Goal: Task Accomplishment & Management: Manage account settings

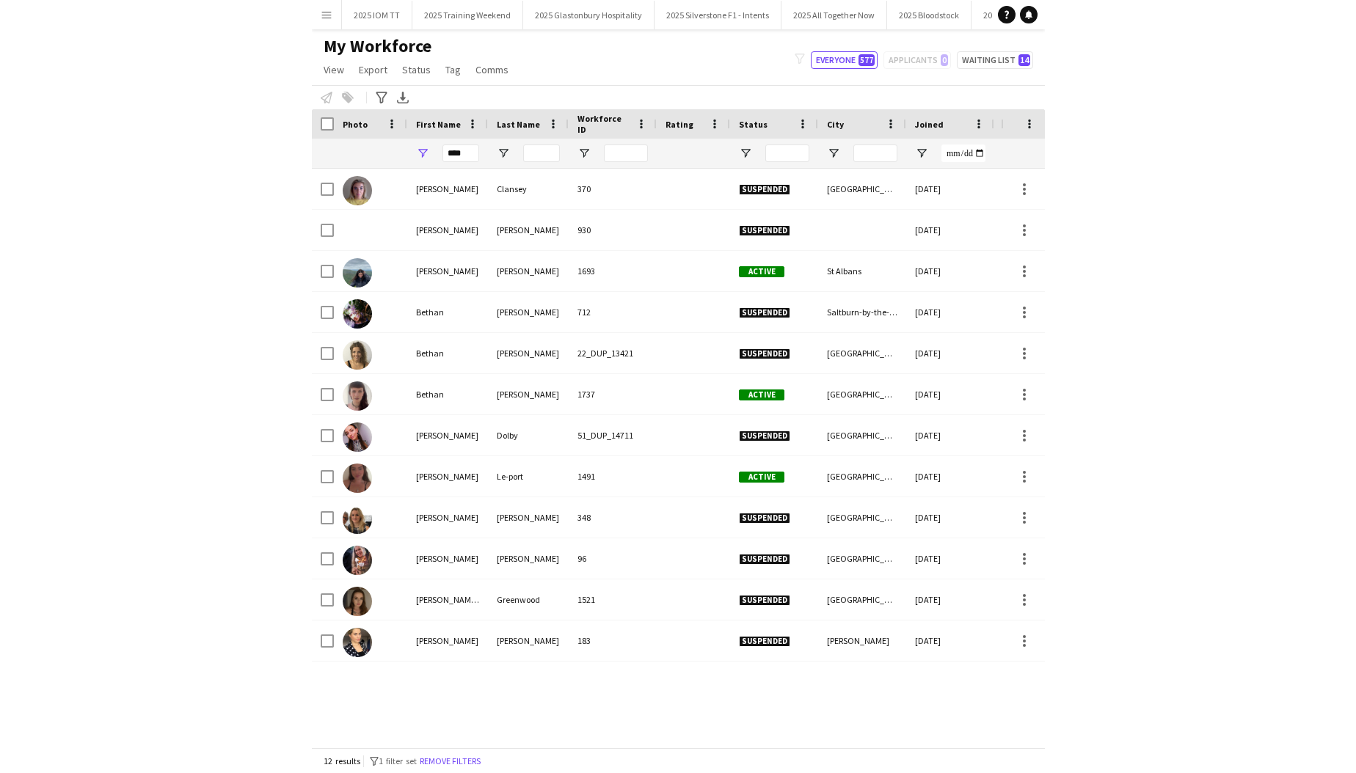
scroll to position [0, 1]
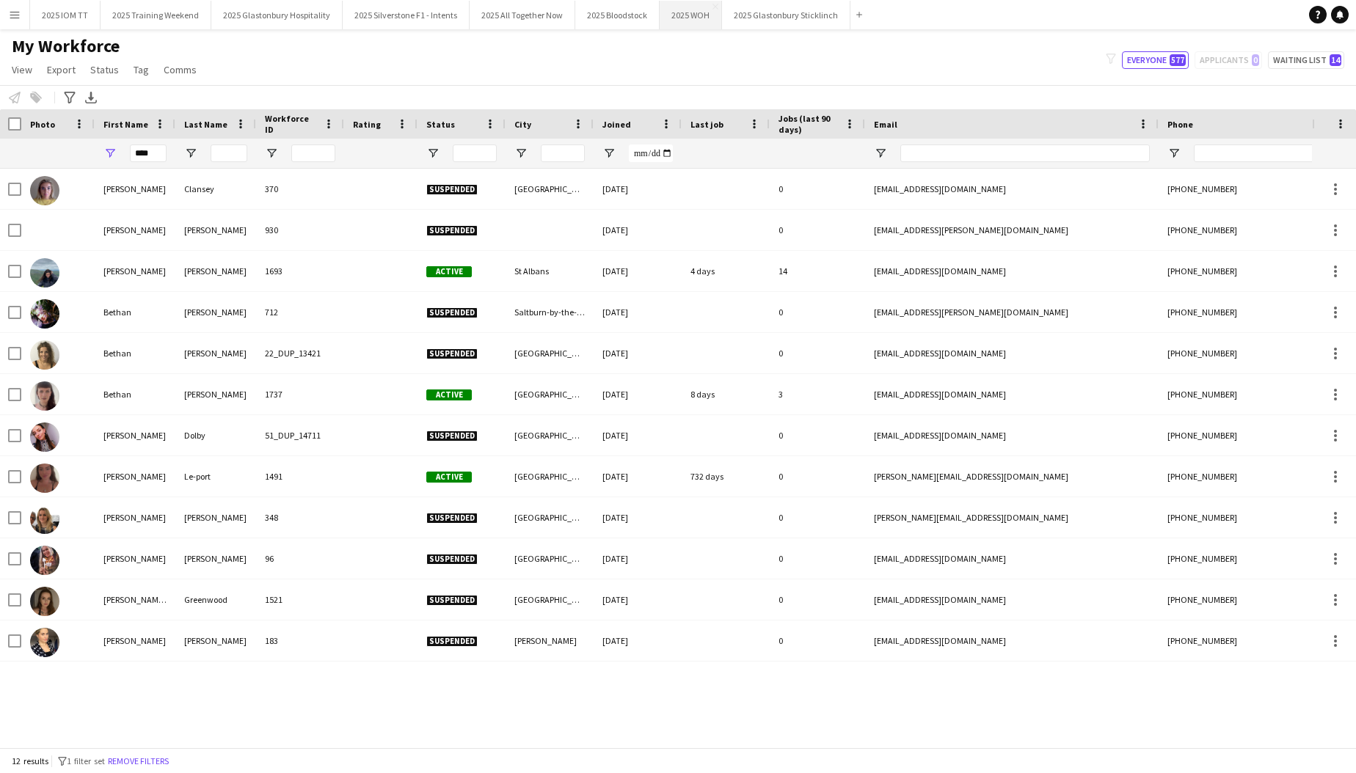
click at [706, 16] on button "2025 WOH Close" at bounding box center [691, 15] width 62 height 29
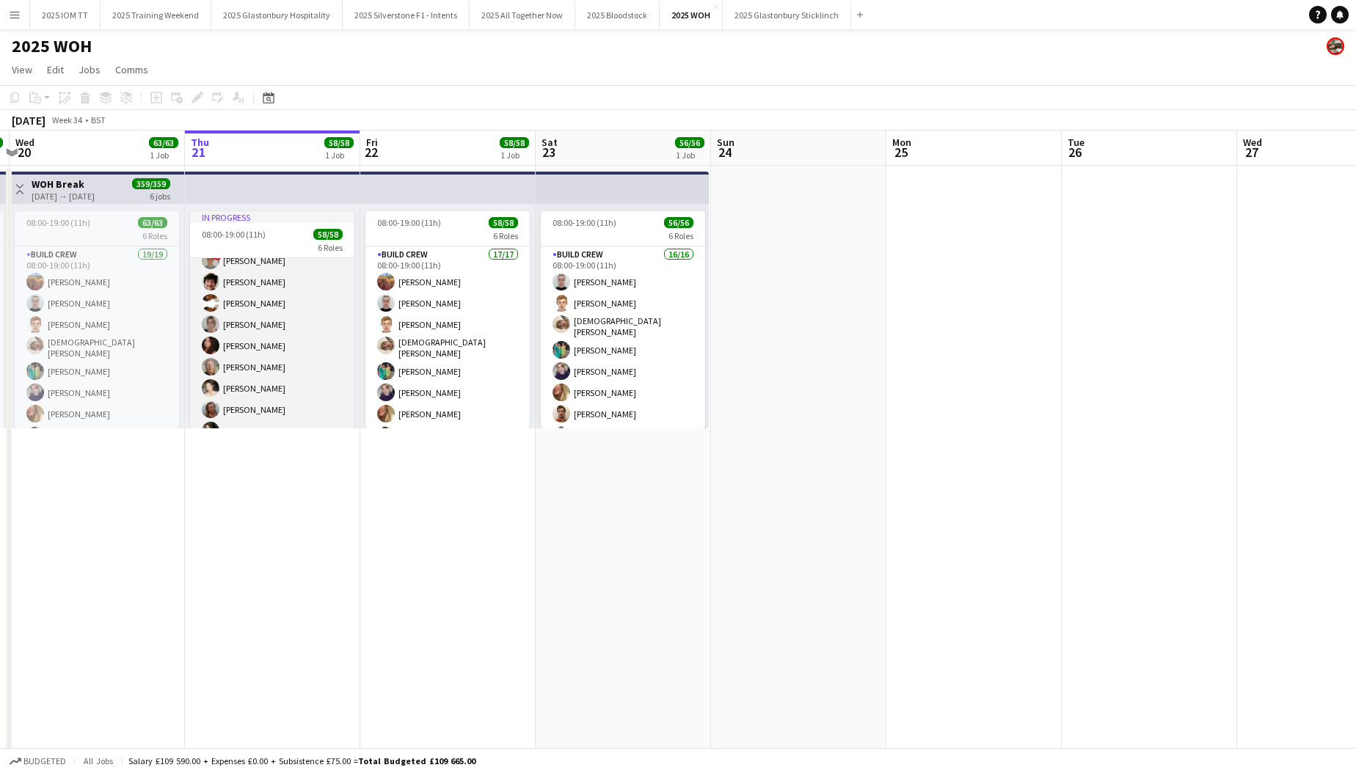
scroll to position [950, 0]
click at [288, 327] on app-card-role "New Build Crew 33/33 08:00-19:00 (11h) [PERSON_NAME] [PERSON_NAME] [PERSON_NAME…" at bounding box center [272, 253] width 164 height 731
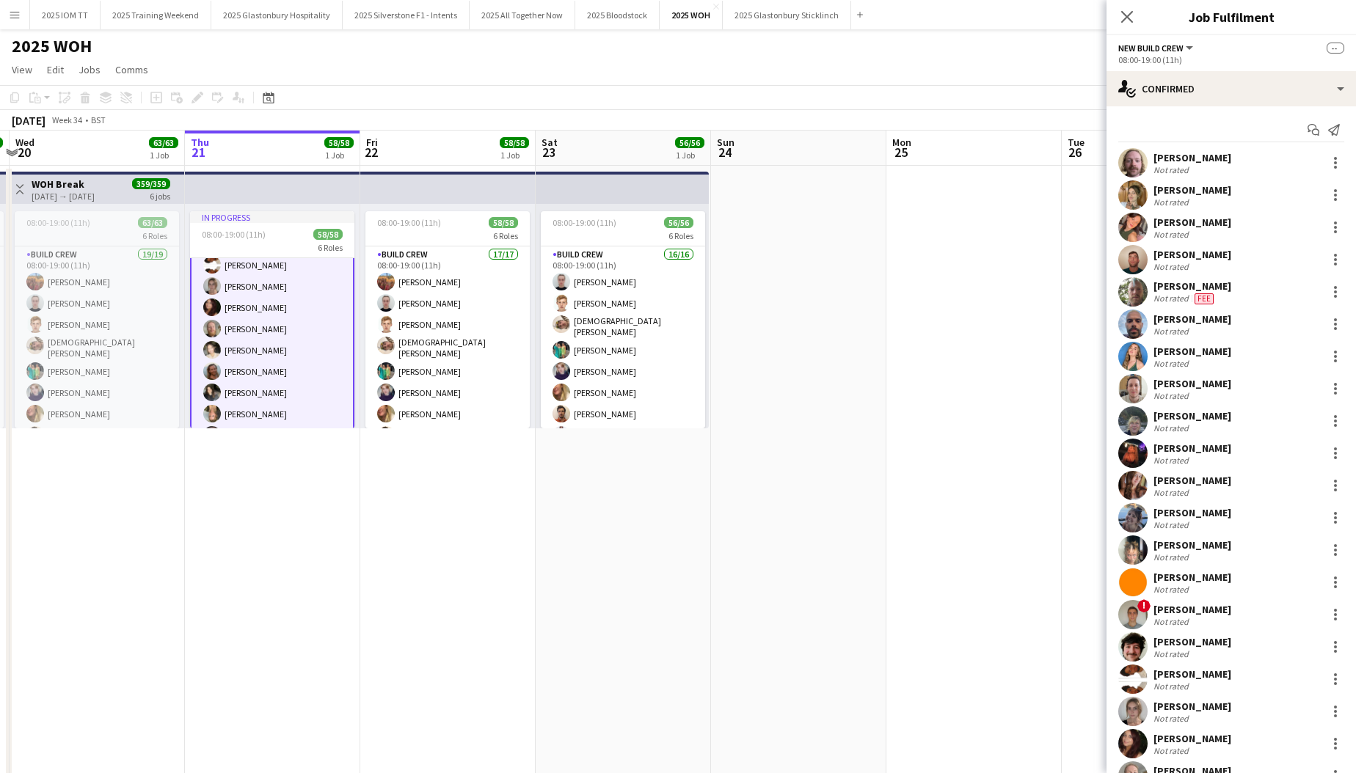
click at [288, 327] on app-card-role "New Build Crew 33/33 08:00-19:00 (11h) [PERSON_NAME] [PERSON_NAME] [PERSON_NAME…" at bounding box center [272, 255] width 164 height 734
click at [732, 418] on div at bounding box center [1336, 421] width 18 height 18
click at [732, 558] on span "Remove" at bounding box center [1264, 553] width 44 height 12
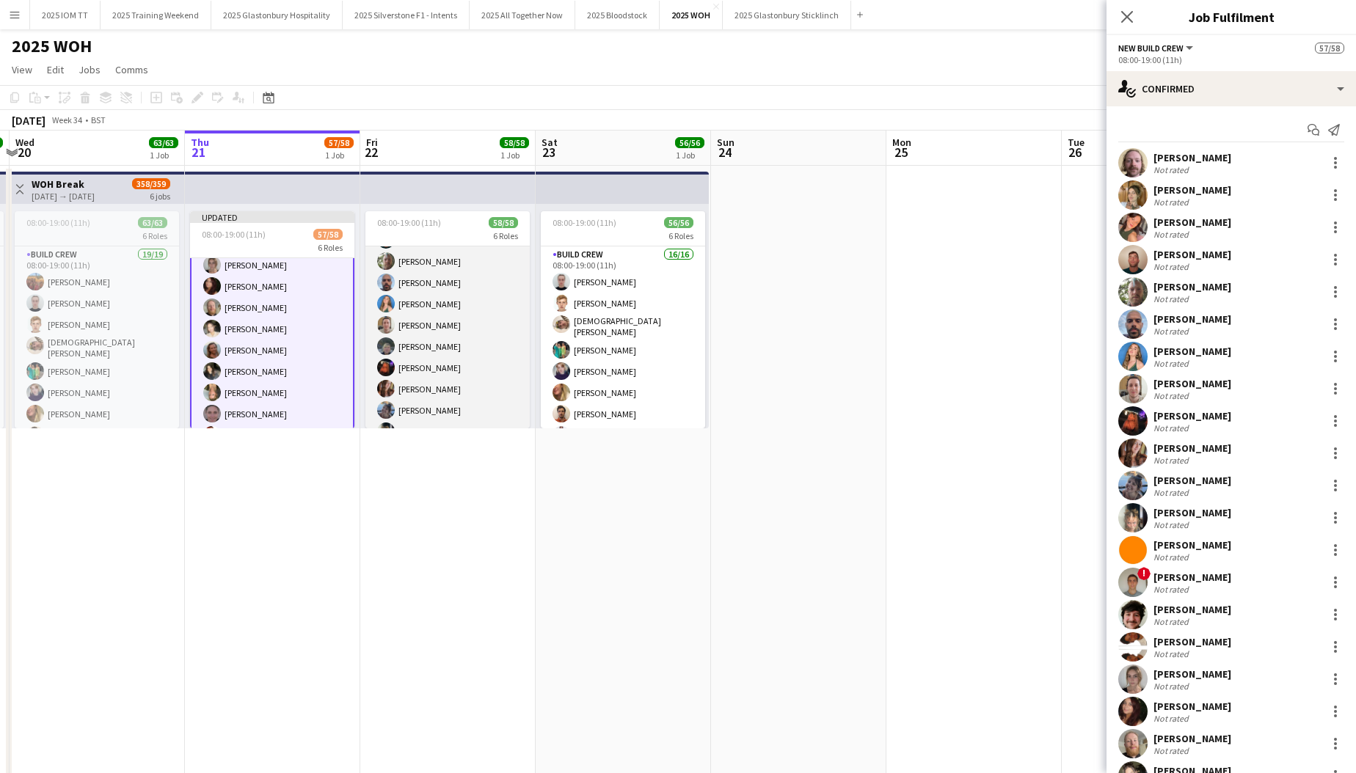
scroll to position [709, 0]
click at [478, 346] on app-card-role "New Build Crew 33/33 08:00-19:00 (11h) [PERSON_NAME] [PERSON_NAME] [PERSON_NAME…" at bounding box center [447, 482] width 164 height 731
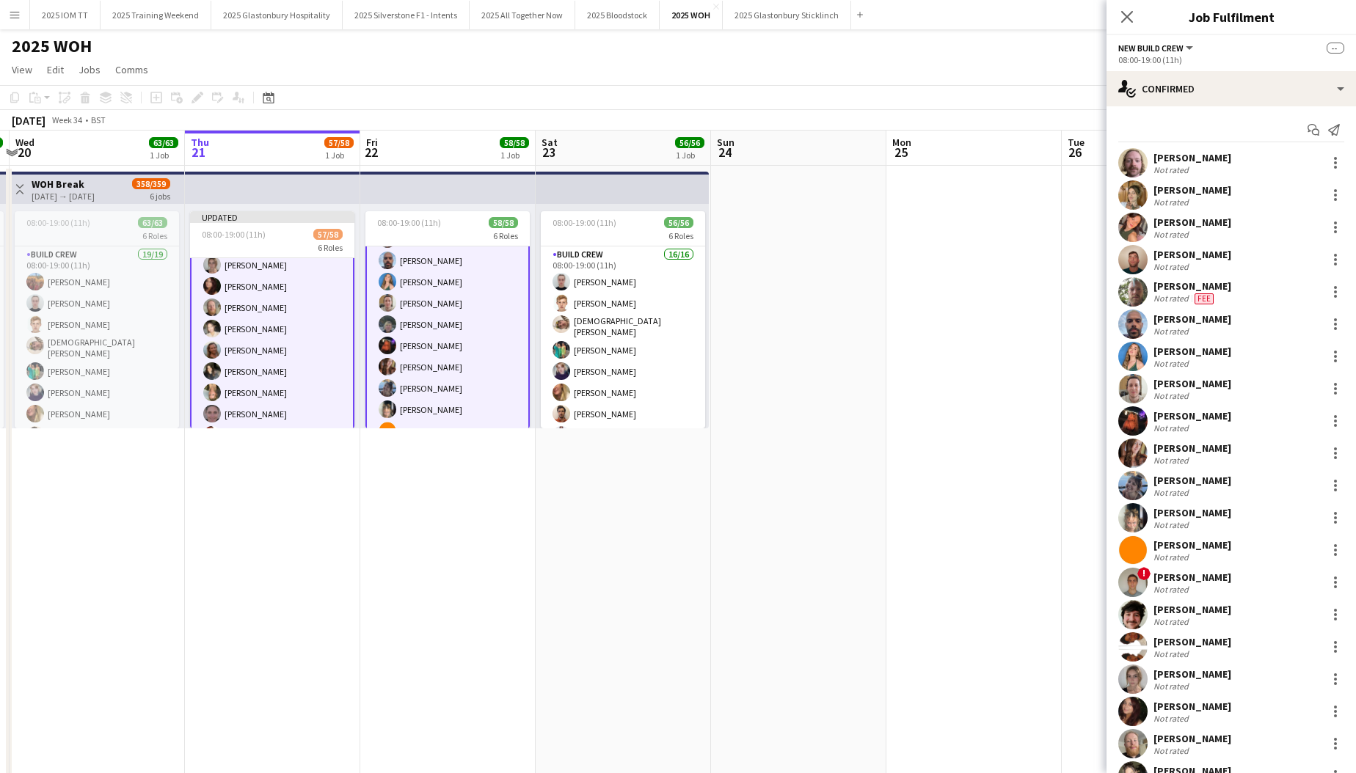
scroll to position [0, 342]
click at [471, 346] on app-card-role "New Build Crew 33/33 08:00-19:00 (11h) [PERSON_NAME] [PERSON_NAME] [PERSON_NAME…" at bounding box center [447, 484] width 164 height 734
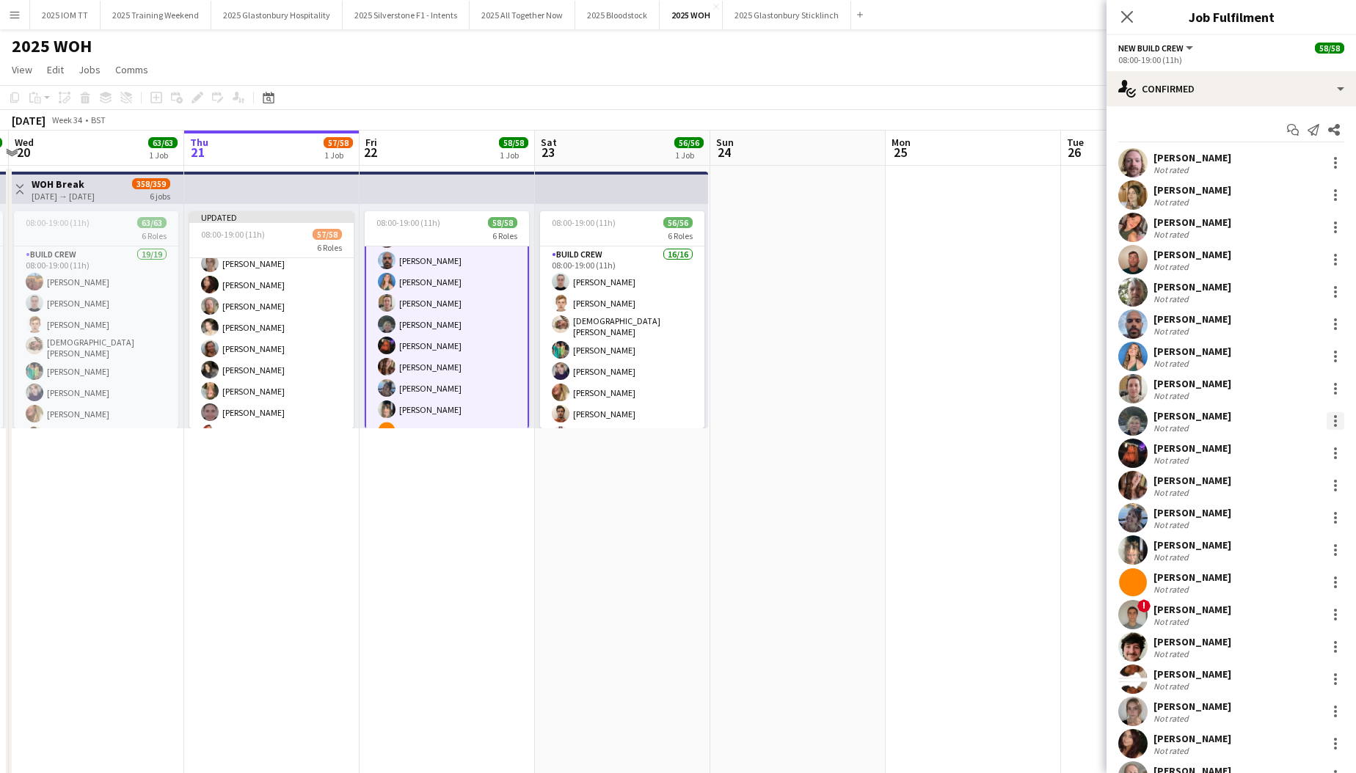
click at [732, 420] on div at bounding box center [1335, 421] width 3 height 3
drag, startPoint x: 1288, startPoint y: 553, endPoint x: 1192, endPoint y: 527, distance: 99.5
click at [732, 552] on span "Remove" at bounding box center [1287, 553] width 91 height 13
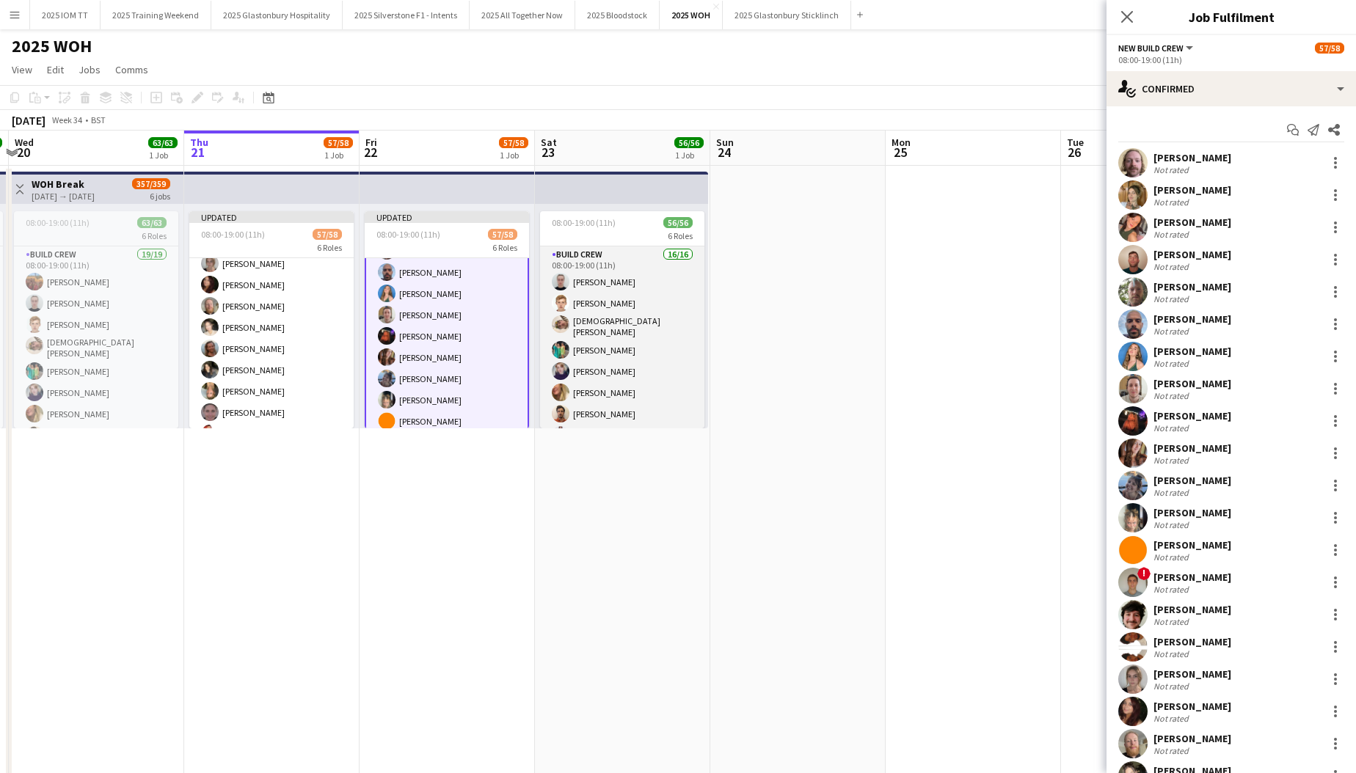
drag, startPoint x: 580, startPoint y: 321, endPoint x: 610, endPoint y: 327, distance: 31.4
click at [581, 321] on app-card-role "Build Crew 16/16 08:00-19:00 (11h) [PERSON_NAME] [PERSON_NAME] [PERSON_NAME] [P…" at bounding box center [622, 433] width 164 height 373
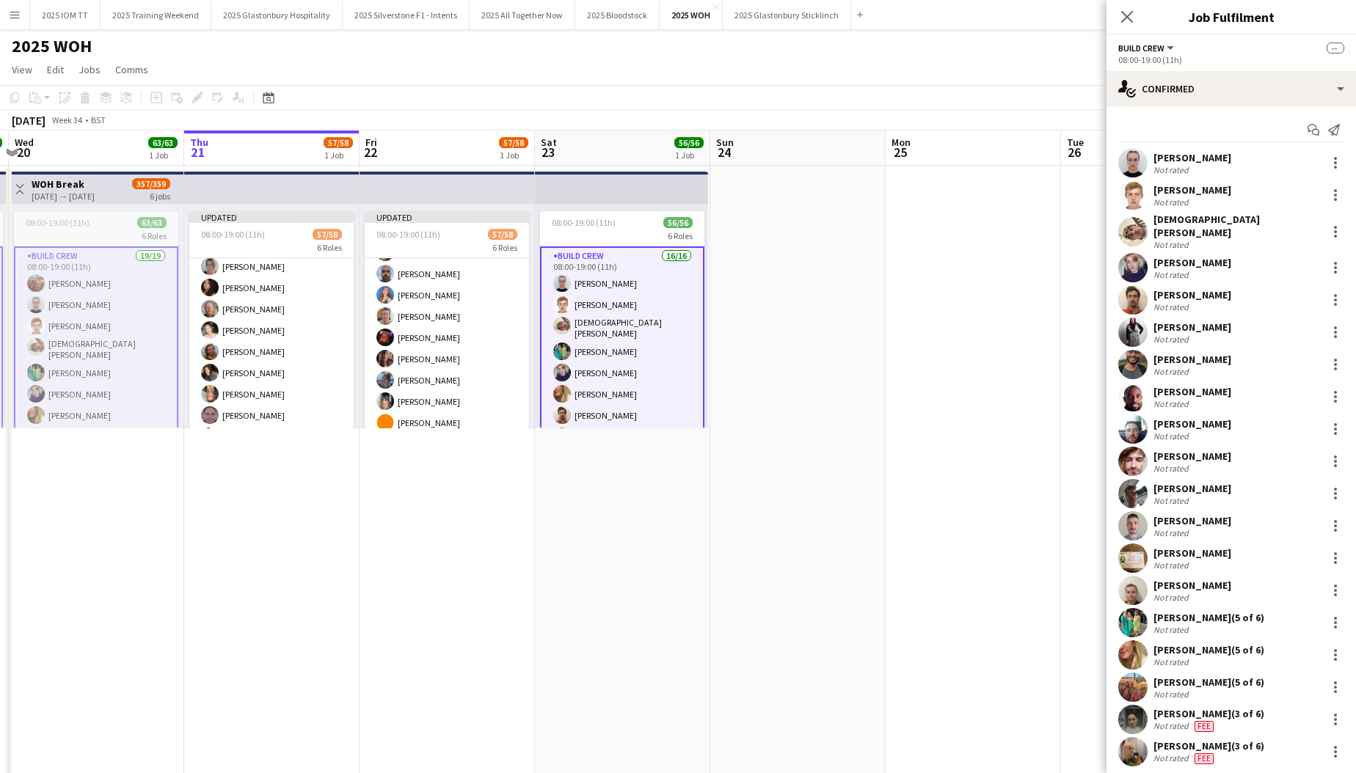
scroll to position [0, 340]
click at [620, 328] on app-card-role "Build Crew 16/16 08:00-19:00 (11h) [PERSON_NAME] [PERSON_NAME] [PERSON_NAME] [P…" at bounding box center [624, 435] width 164 height 376
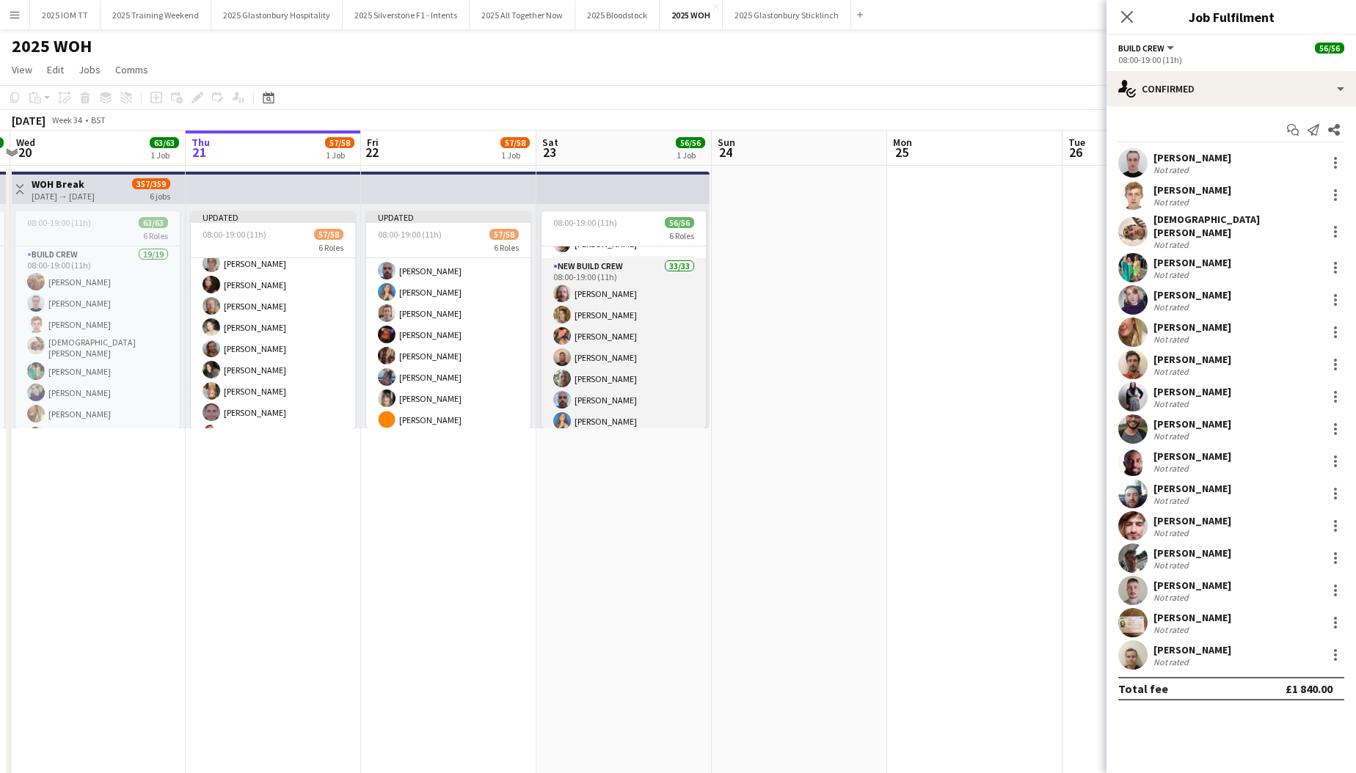
scroll to position [569, 0]
click at [605, 322] on app-card-role "New Build Crew 33/33 08:00-19:00 (11h) [PERSON_NAME] [PERSON_NAME] [PERSON_NAME…" at bounding box center [624, 582] width 164 height 731
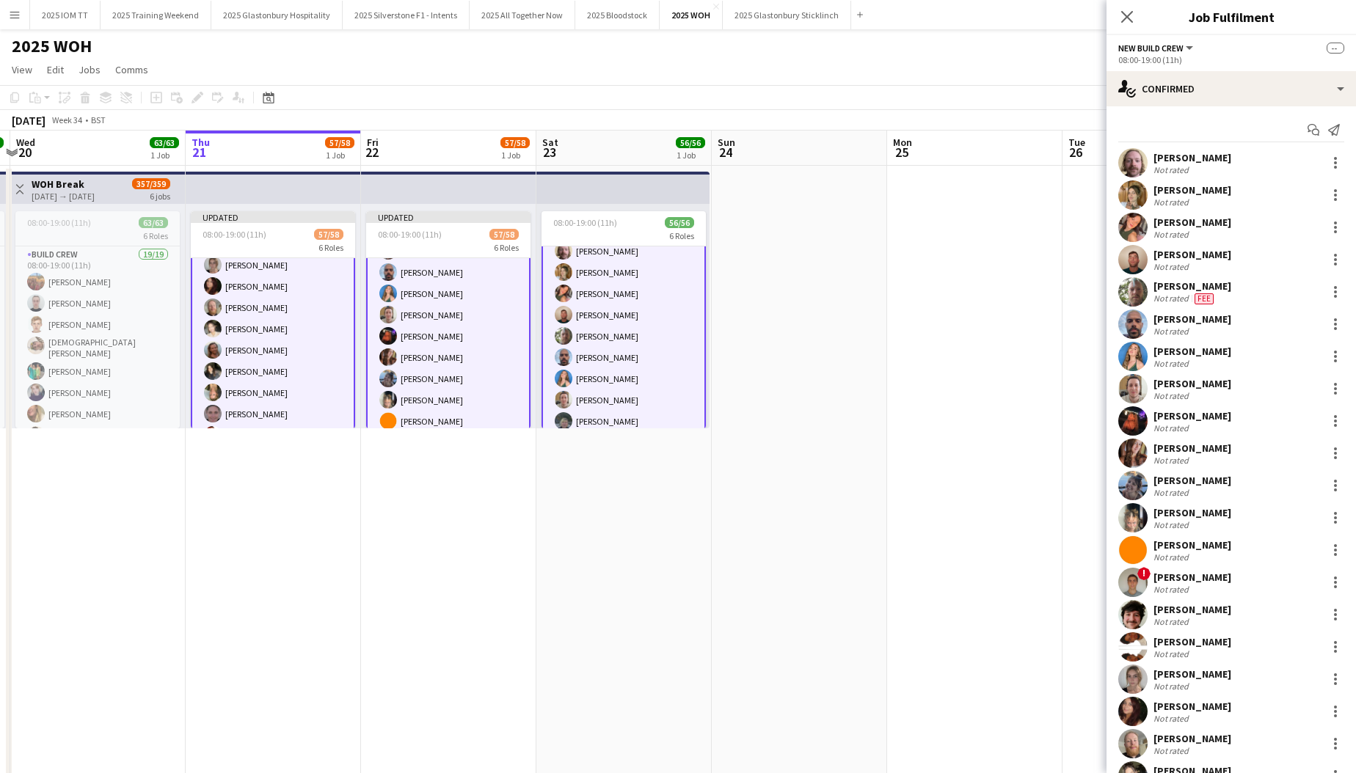
click at [619, 327] on app-card-role "New Build Crew 33/33 08:00-19:00 (11h) [PERSON_NAME] [PERSON_NAME] [PERSON_NAME…" at bounding box center [624, 581] width 164 height 734
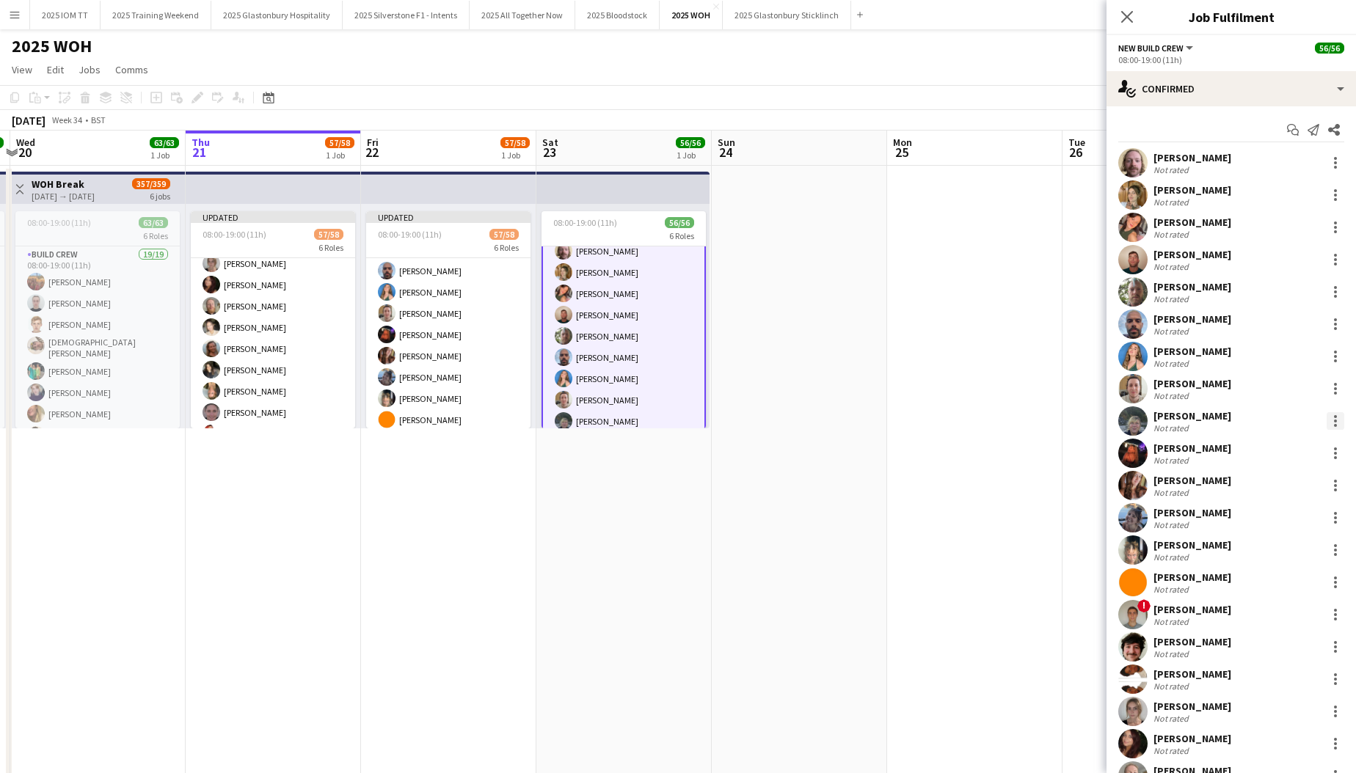
click at [732, 421] on div at bounding box center [1336, 421] width 18 height 18
click at [732, 551] on span "Remove" at bounding box center [1287, 553] width 91 height 13
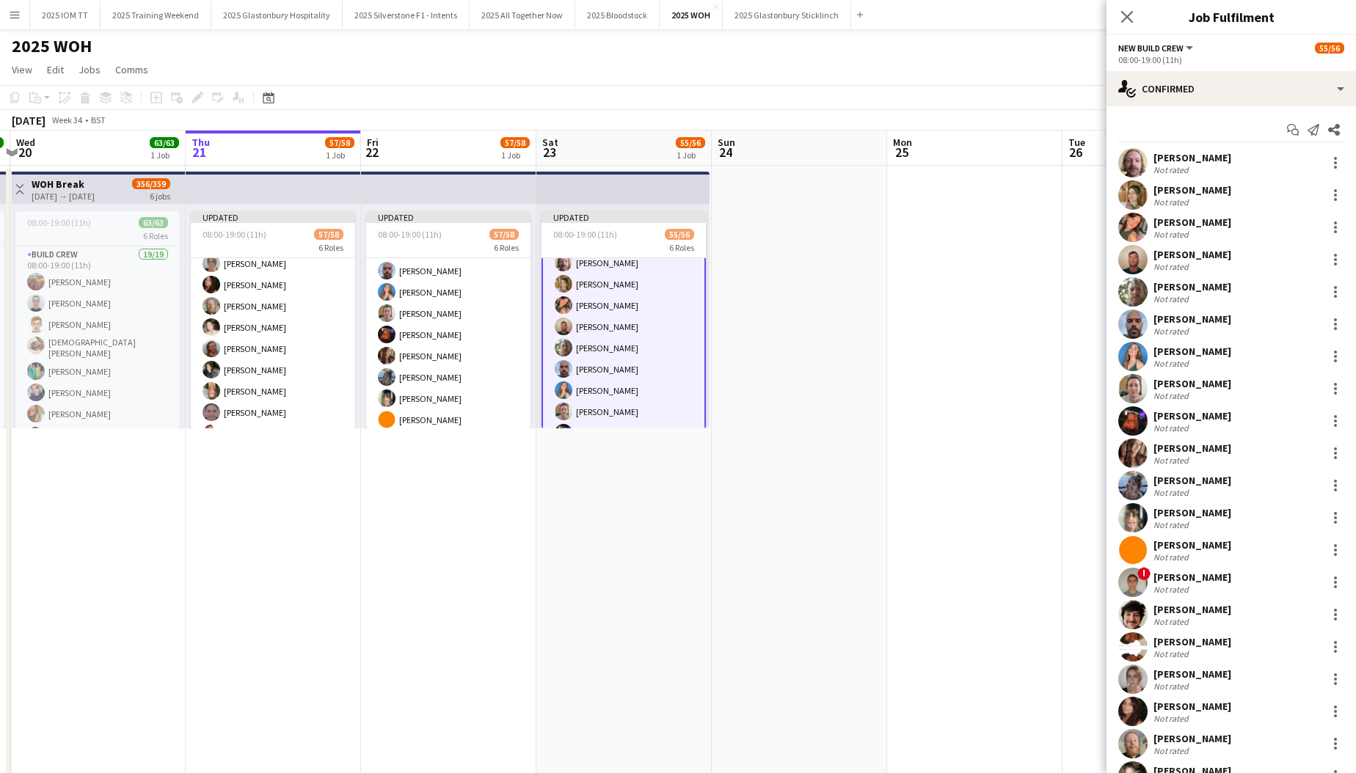
drag, startPoint x: 1030, startPoint y: 358, endPoint x: 1029, endPoint y: 341, distance: 16.9
click at [732, 355] on app-date-cell at bounding box center [974, 555] width 175 height 778
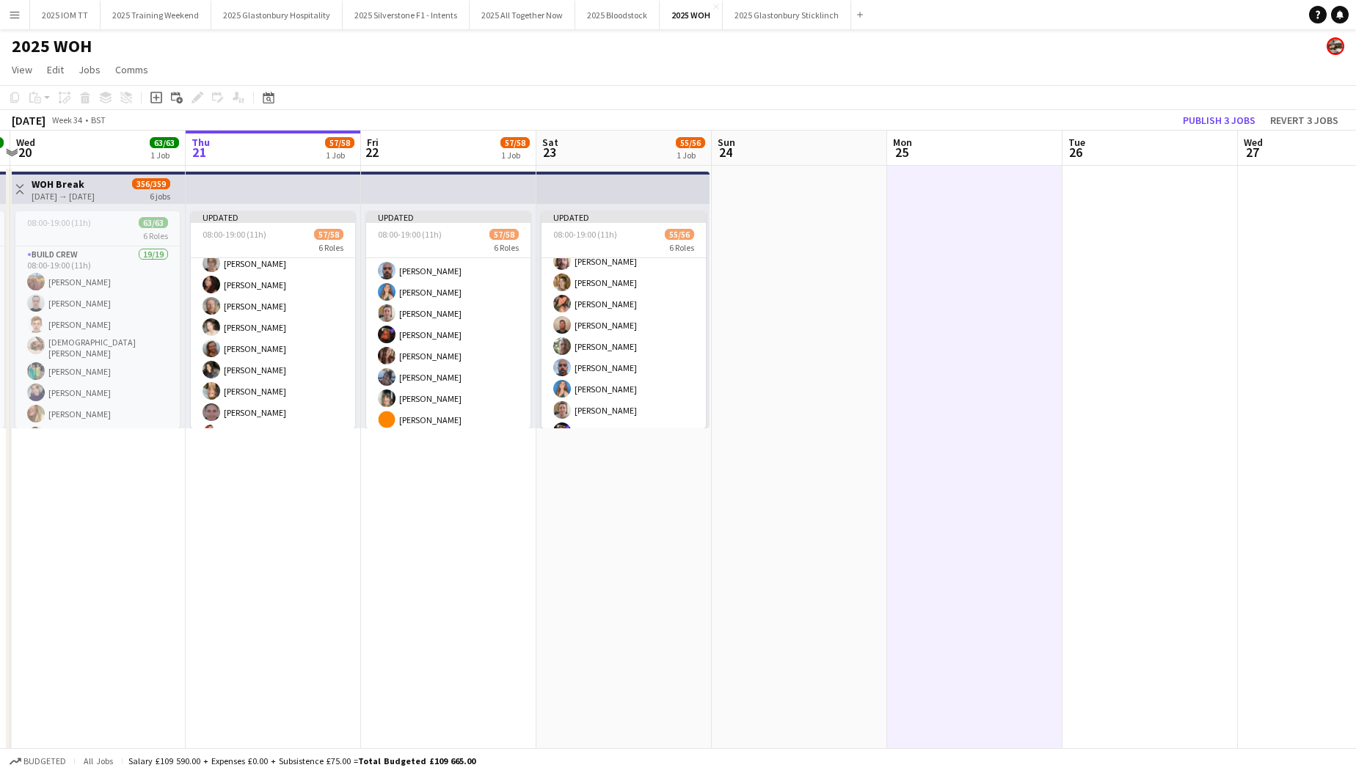
scroll to position [0, 342]
click at [732, 120] on button "Publish 3 jobs" at bounding box center [1219, 120] width 84 height 19
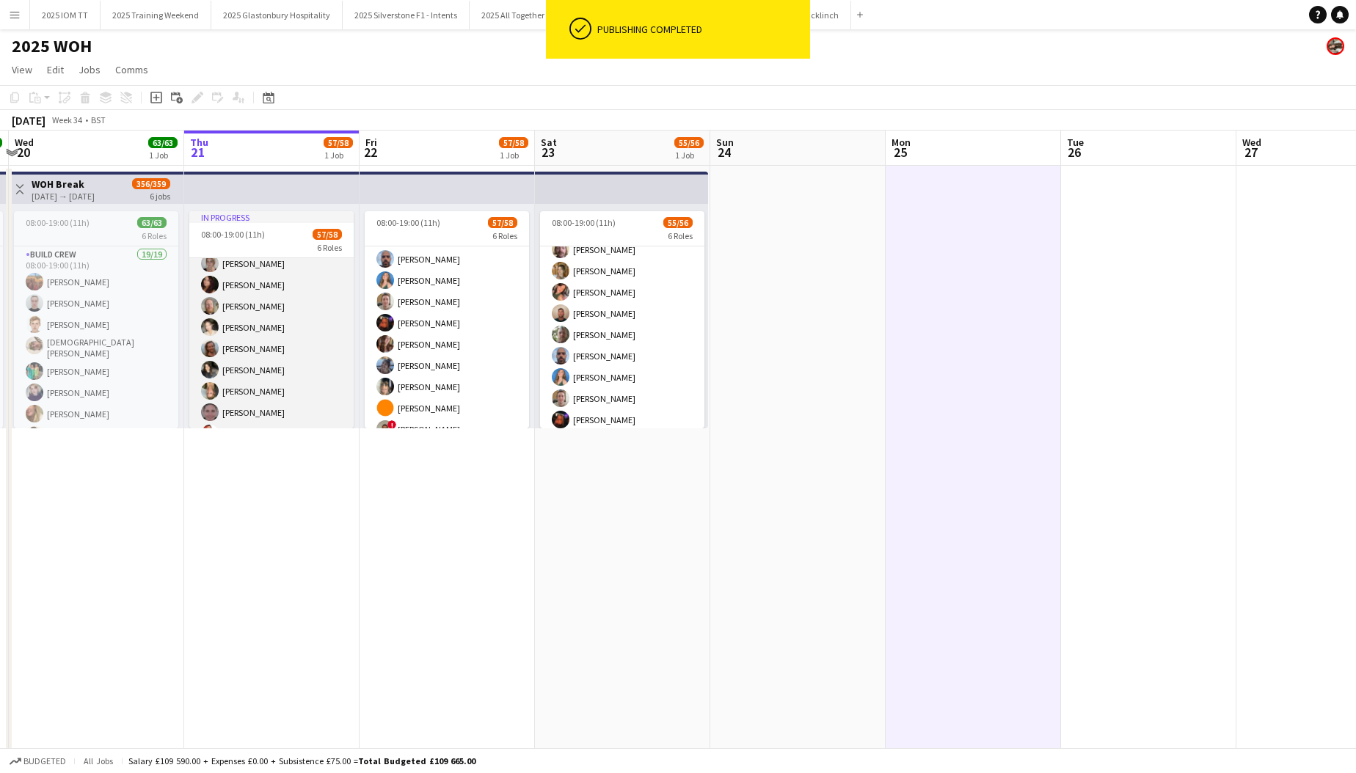
click at [293, 321] on app-card-role "New Build Crew 4A 32/33 08:00-19:00 (11h) [PERSON_NAME] [PERSON_NAME] [PERSON_N…" at bounding box center [271, 253] width 164 height 731
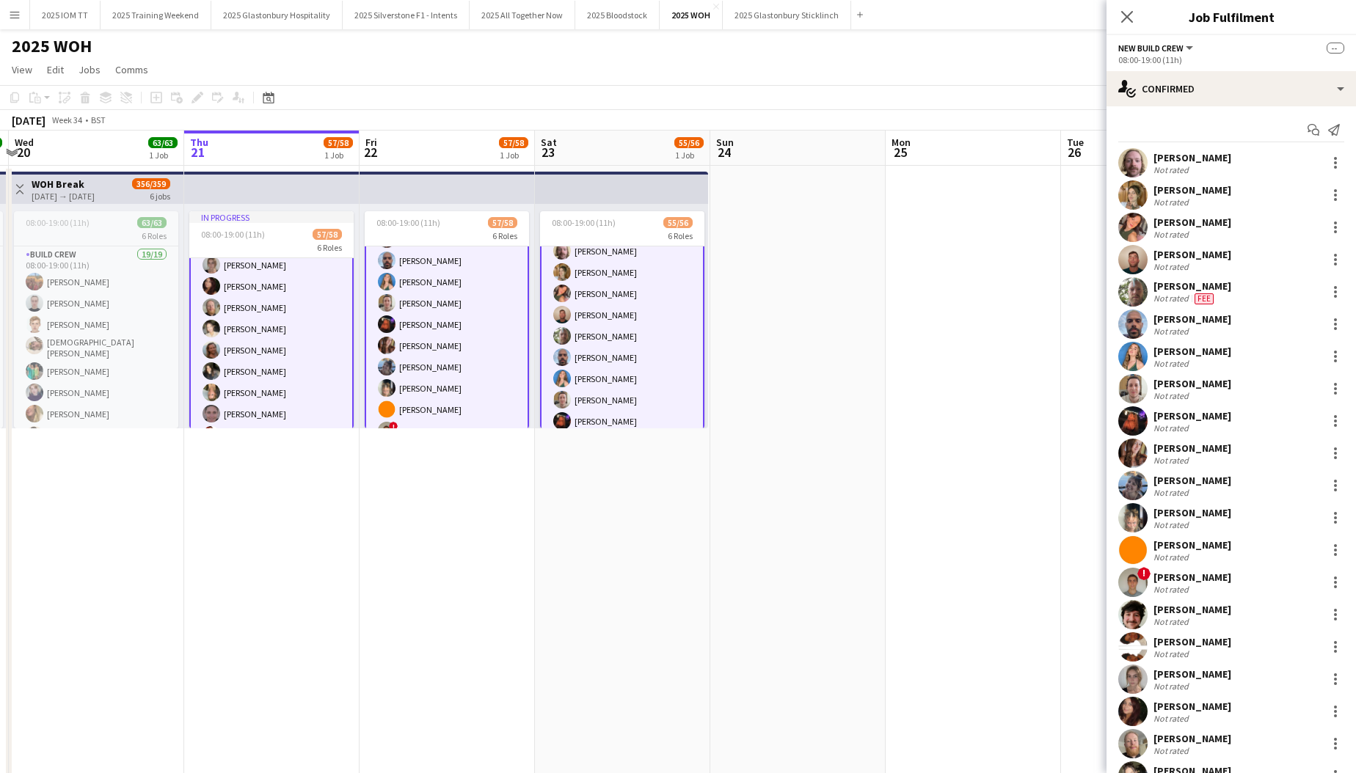
scroll to position [0, 0]
click at [433, 346] on app-card-role "New Build Crew 4A 32/33 08:00-19:00 (11h) [PERSON_NAME] [PERSON_NAME] [PERSON_N…" at bounding box center [447, 484] width 164 height 734
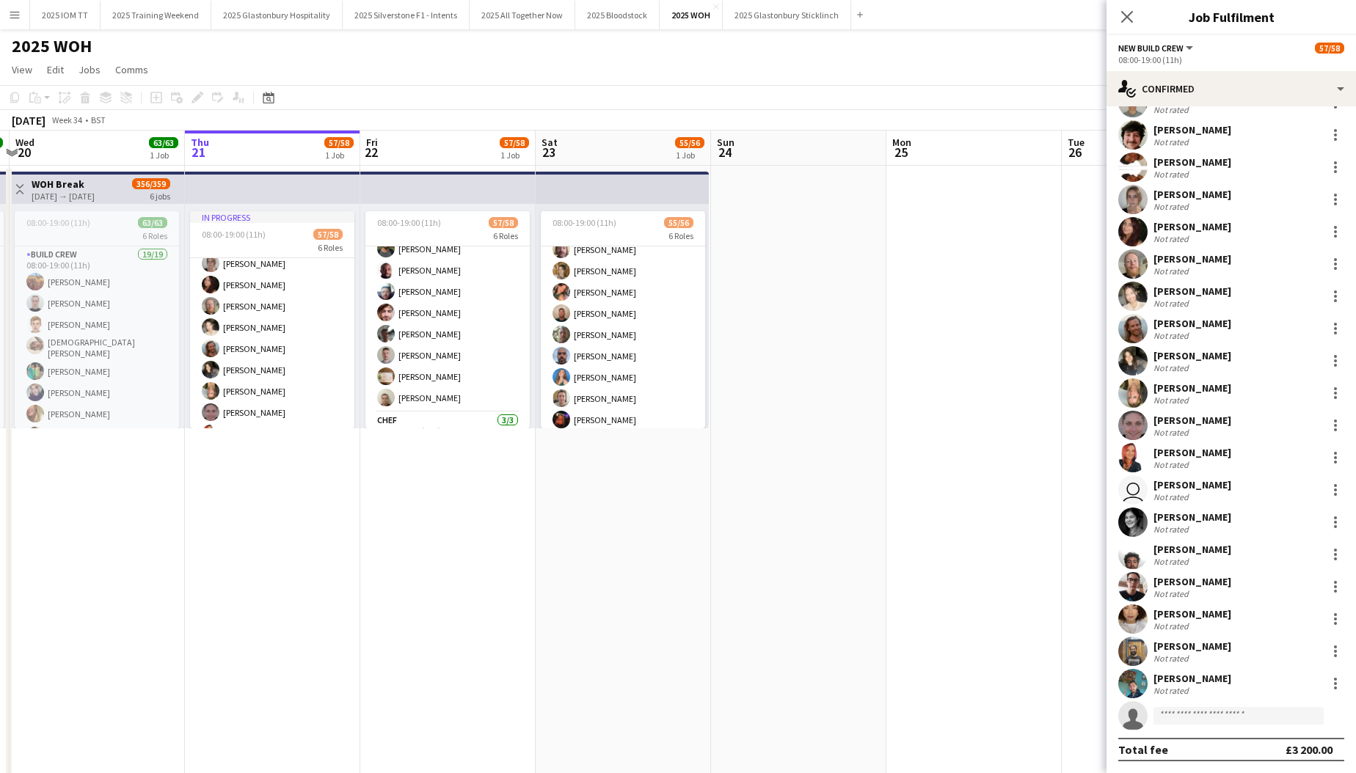
scroll to position [227, 0]
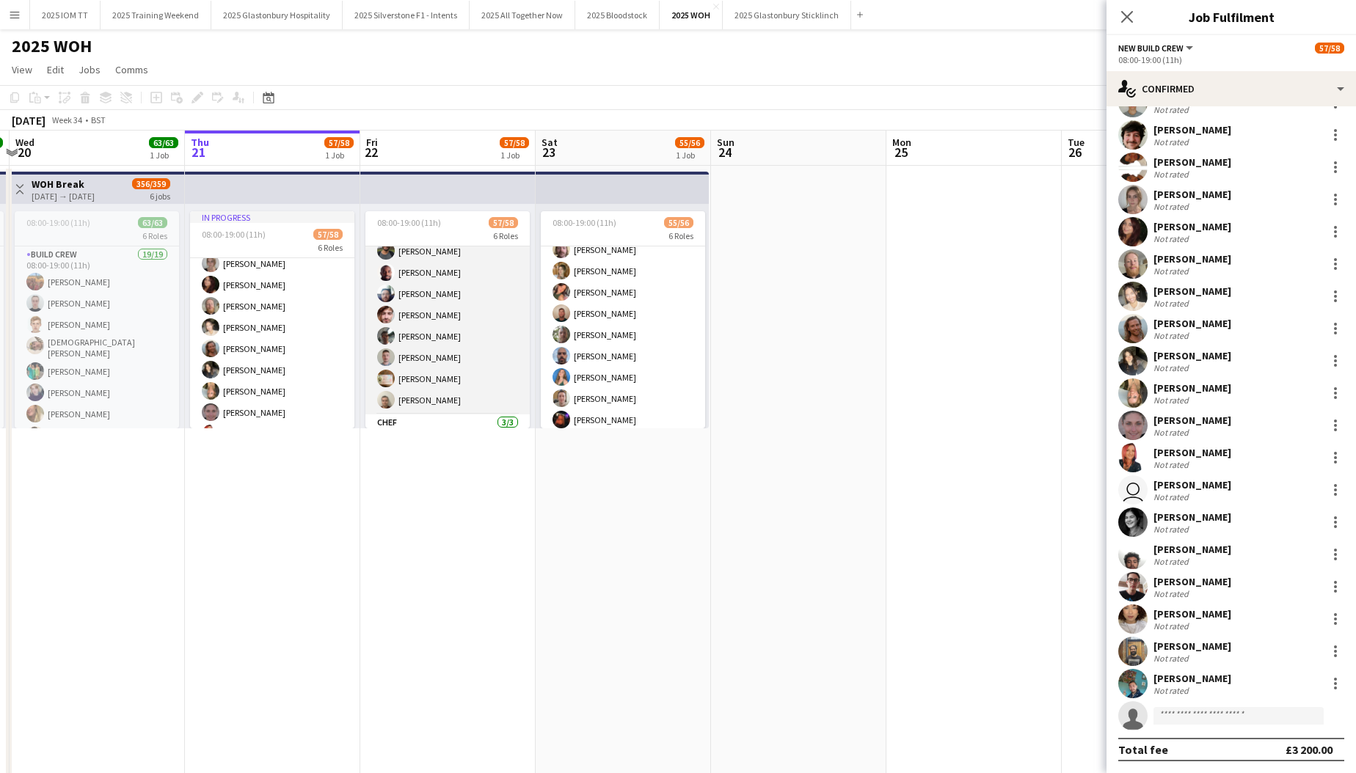
click at [464, 349] on app-card-role "Build Crew 17/17 08:00-19:00 (11h) [PERSON_NAME] [PERSON_NAME] [PERSON_NAME] [P…" at bounding box center [447, 217] width 164 height 395
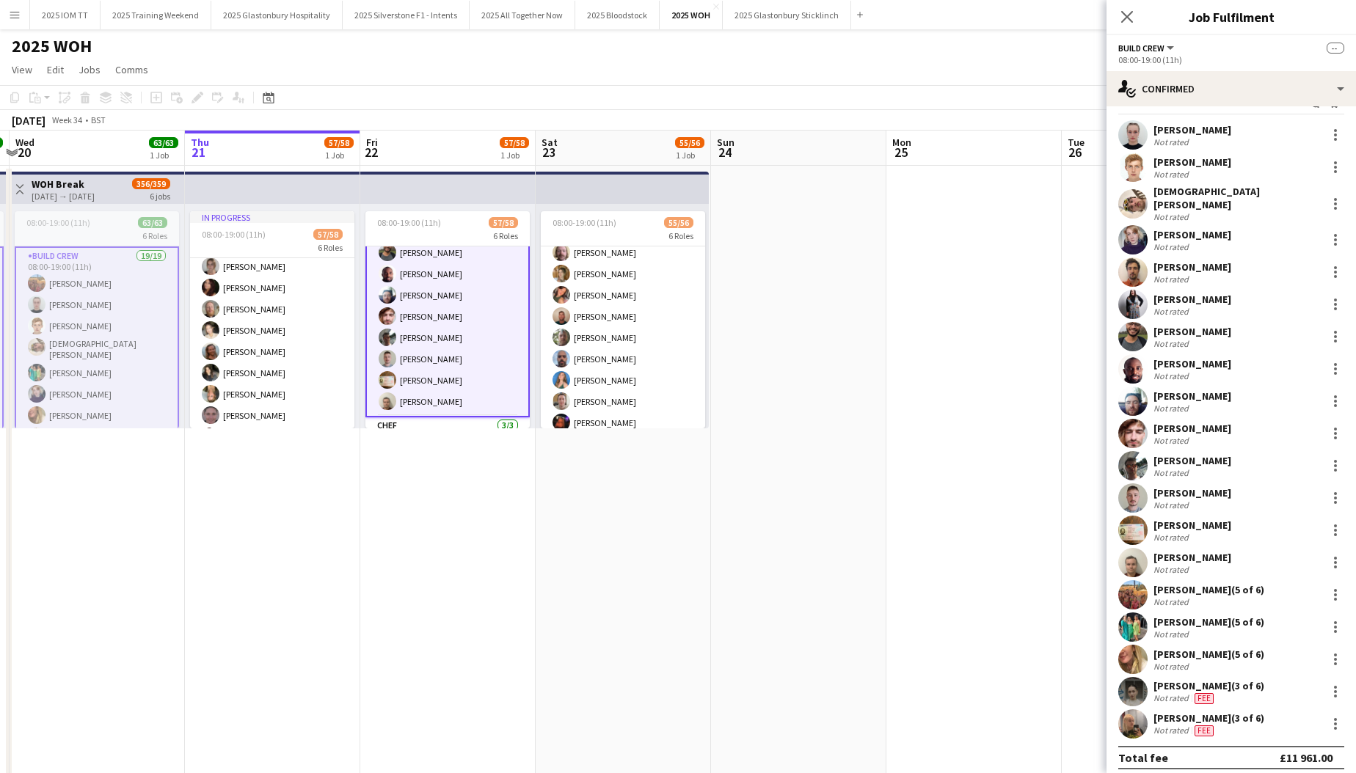
click at [464, 349] on app-card-role "Build Crew 17/17 08:00-19:00 (11h) [PERSON_NAME] [PERSON_NAME] [PERSON_NAME] [P…" at bounding box center [447, 219] width 164 height 398
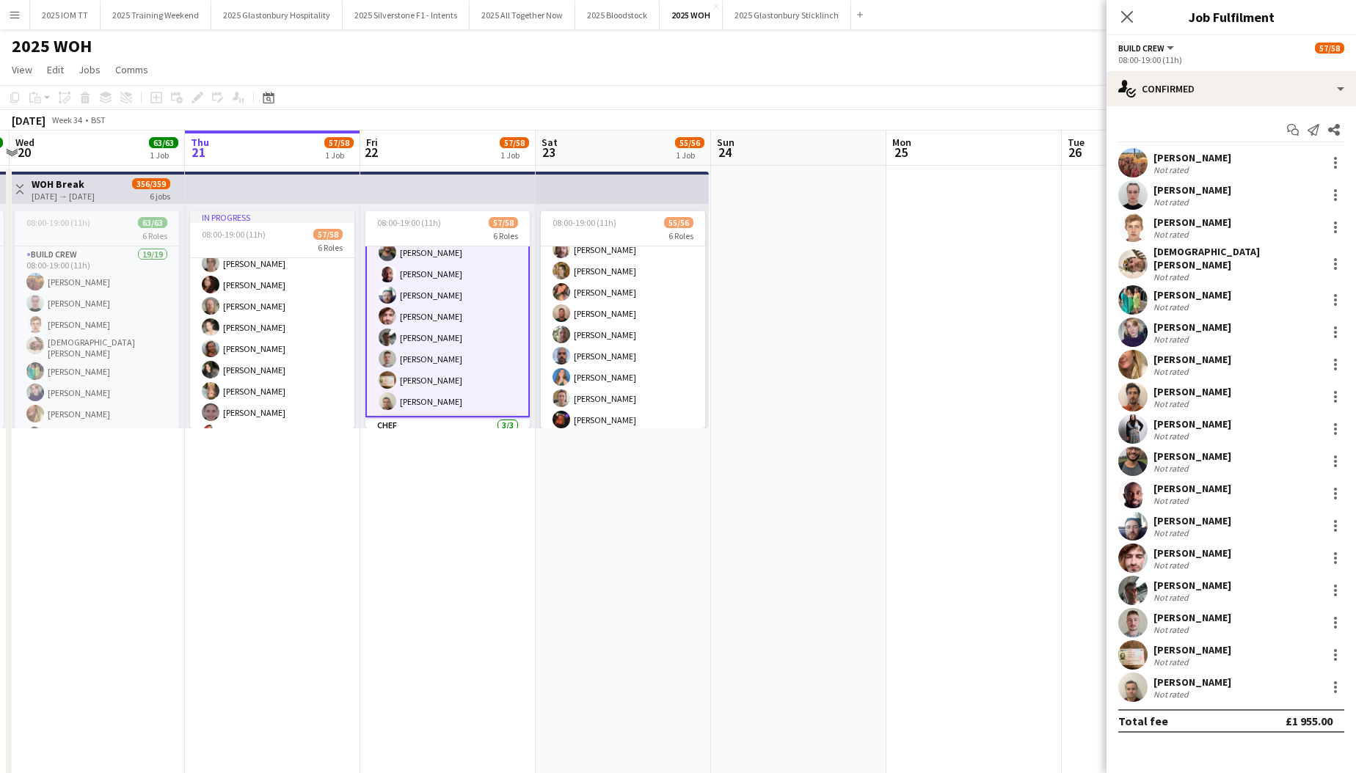
scroll to position [0, 0]
click at [732, 652] on div at bounding box center [1336, 655] width 18 height 18
click at [732, 587] on span "Remove" at bounding box center [1264, 584] width 44 height 12
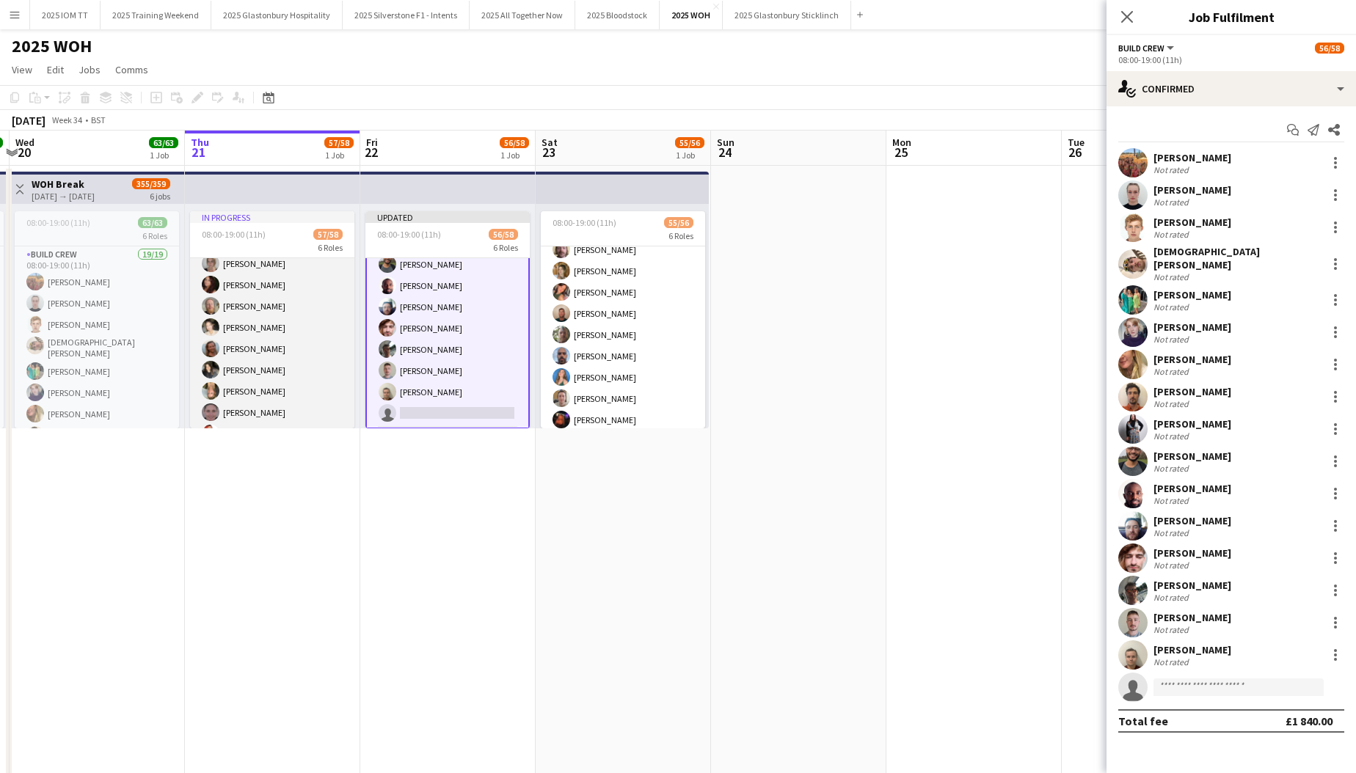
click at [262, 336] on app-card-role "New Build Crew 4A 32/33 08:00-19:00 (11h) [PERSON_NAME] [PERSON_NAME] [PERSON_N…" at bounding box center [272, 253] width 164 height 731
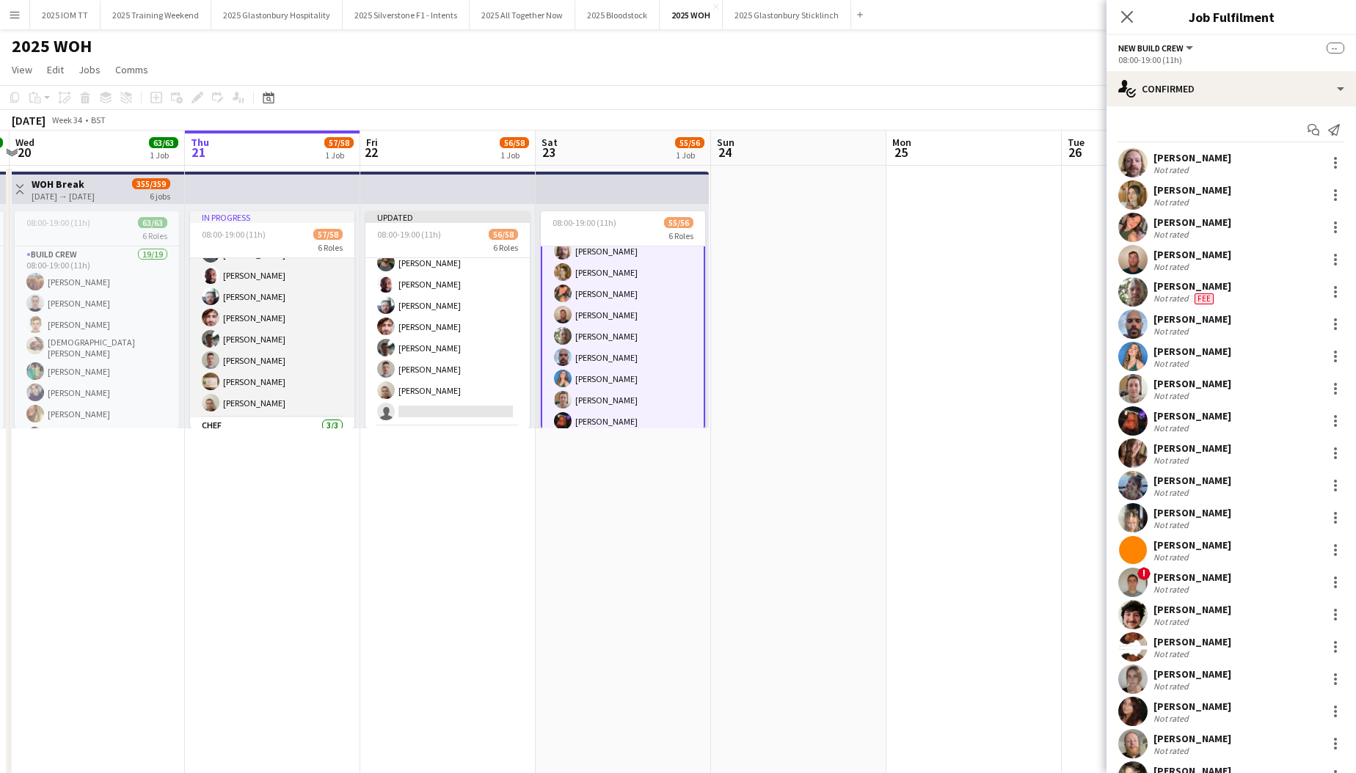
scroll to position [230, 0]
click at [271, 341] on app-card-role "Build Crew 17/17 08:00-19:00 (11h) [PERSON_NAME] [PERSON_NAME] [PERSON_NAME] [P…" at bounding box center [272, 225] width 164 height 395
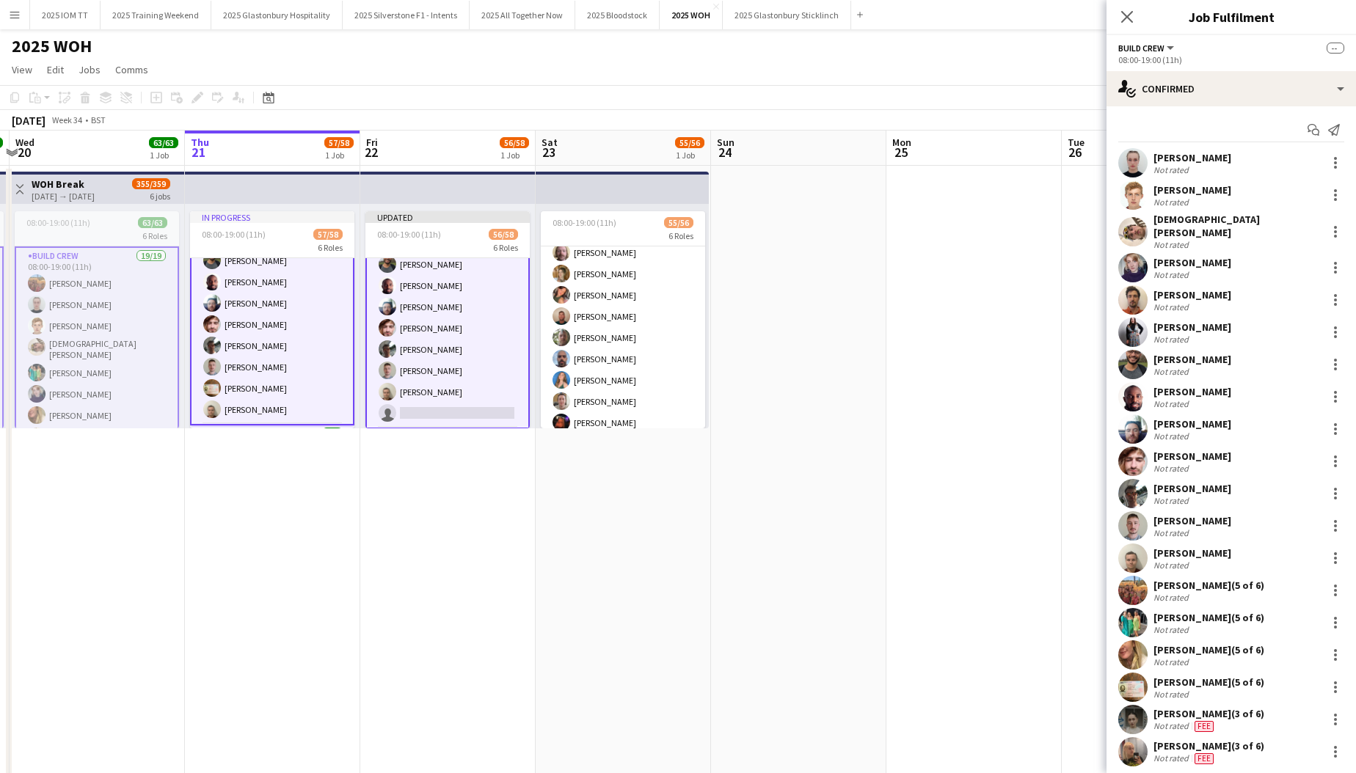
scroll to position [0, 342]
click at [271, 341] on app-card-role "Build Crew 17/17 08:00-19:00 (11h) [PERSON_NAME] [PERSON_NAME] [PERSON_NAME] [P…" at bounding box center [271, 227] width 164 height 398
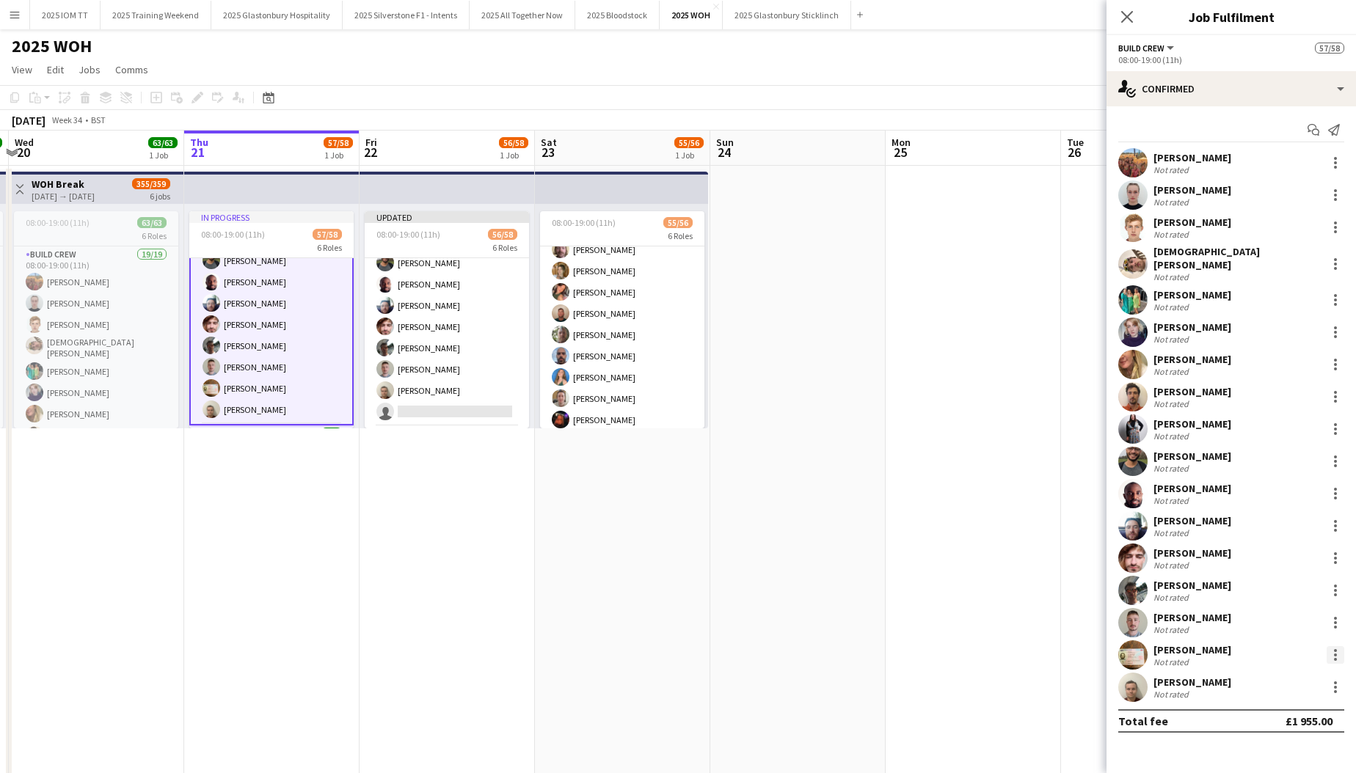
click at [732, 654] on div at bounding box center [1335, 655] width 3 height 3
click at [732, 554] on span "Remove" at bounding box center [1264, 549] width 44 height 12
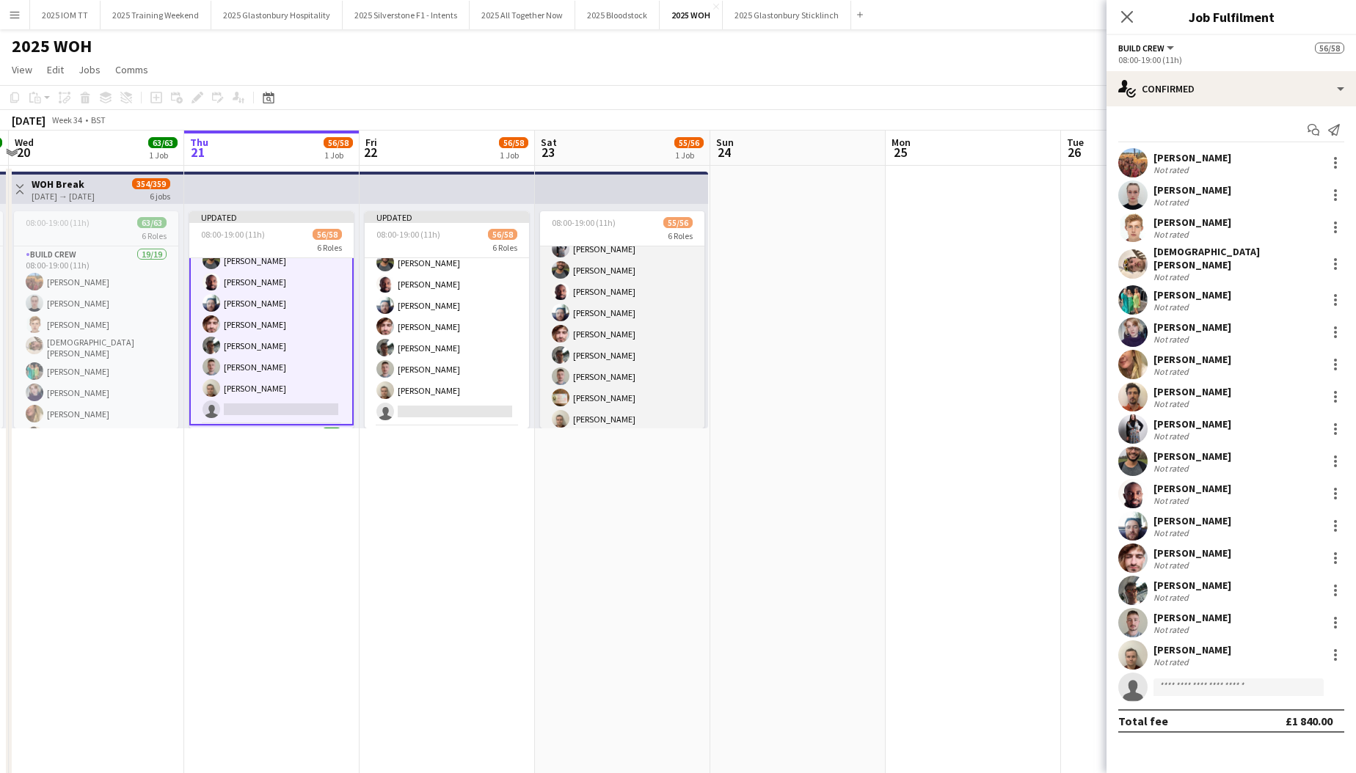
scroll to position [181, 0]
click at [643, 362] on app-card-role "Build Crew 16/16 08:00-19:00 (11h) [PERSON_NAME] [PERSON_NAME] [PERSON_NAME] [P…" at bounding box center [622, 251] width 164 height 373
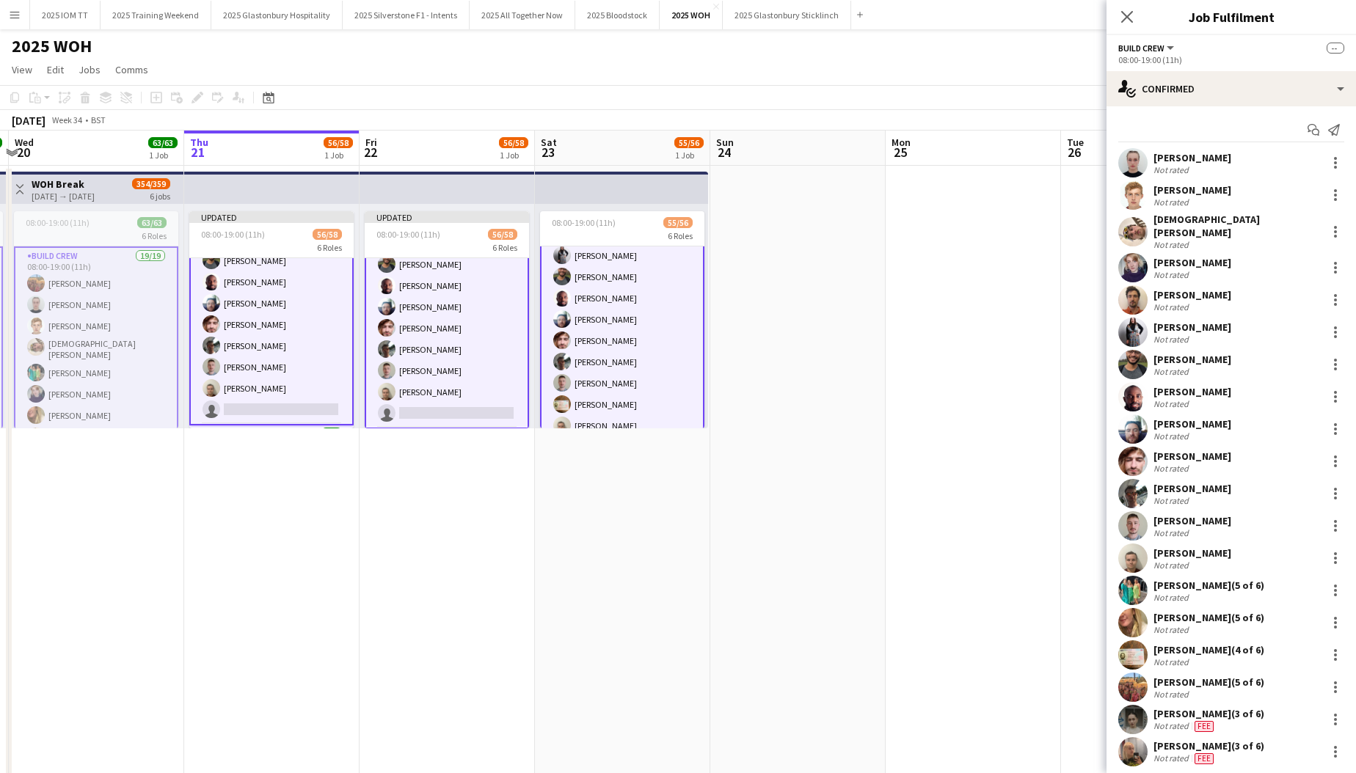
click at [638, 362] on app-card-role "Build Crew 16/16 08:00-19:00 (11h) [PERSON_NAME] [PERSON_NAME] [PERSON_NAME] [P…" at bounding box center [622, 253] width 164 height 376
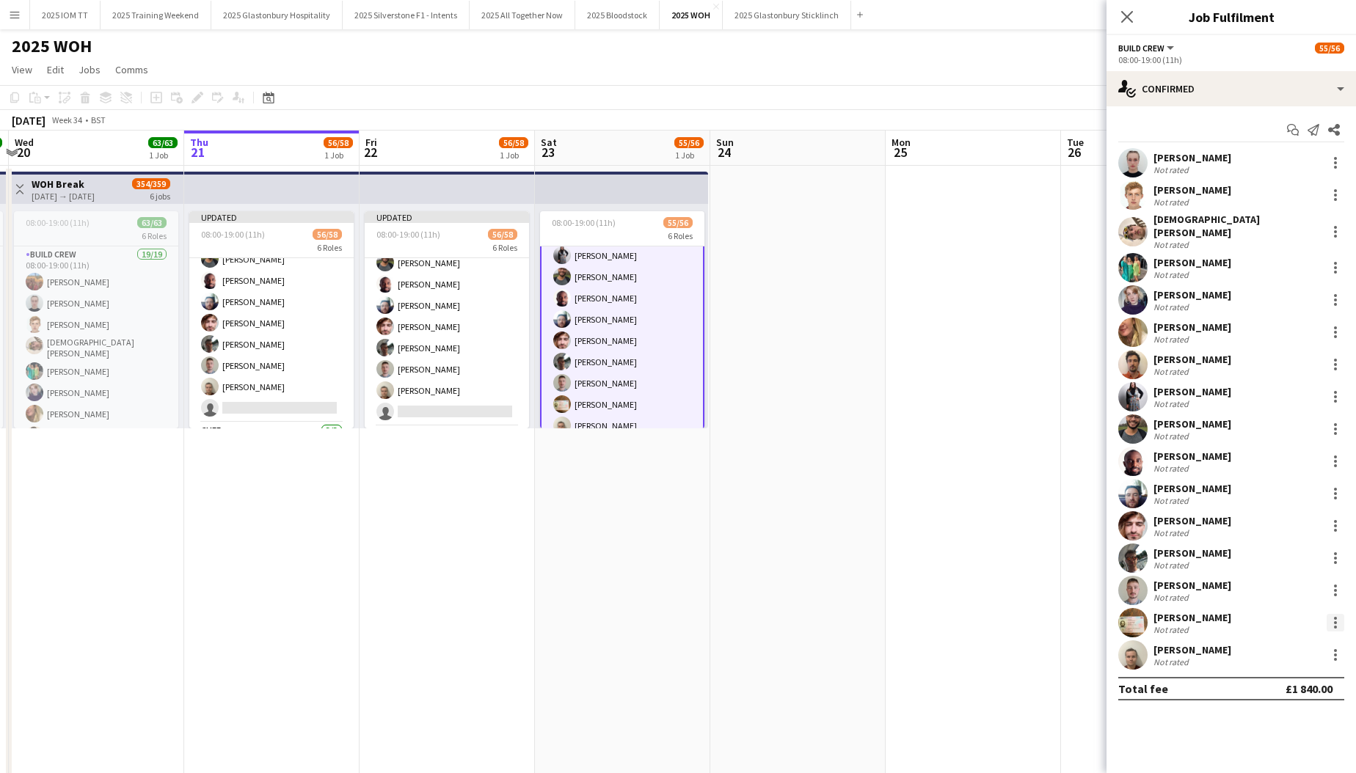
click at [732, 626] on div at bounding box center [1335, 627] width 3 height 3
click at [732, 553] on span "Remove" at bounding box center [1264, 552] width 44 height 12
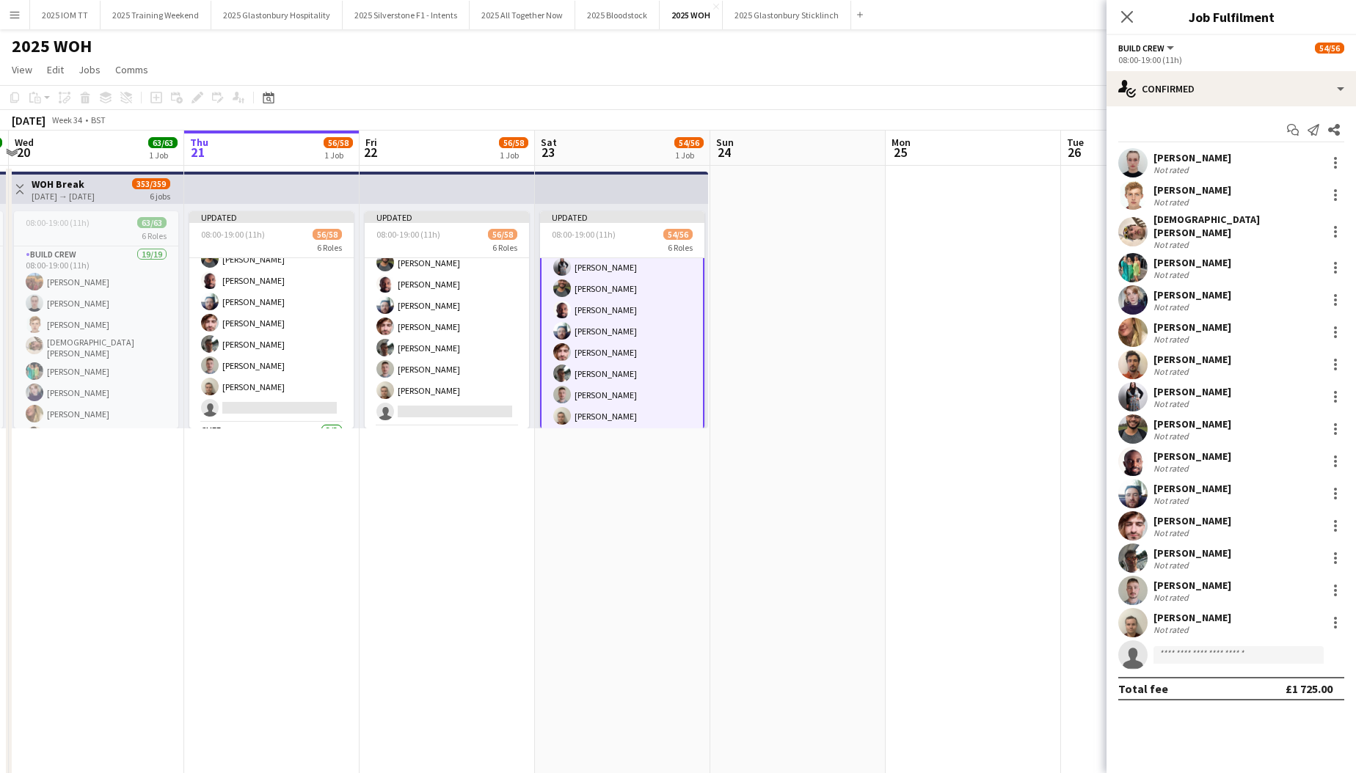
click at [732, 541] on app-date-cell at bounding box center [973, 555] width 175 height 778
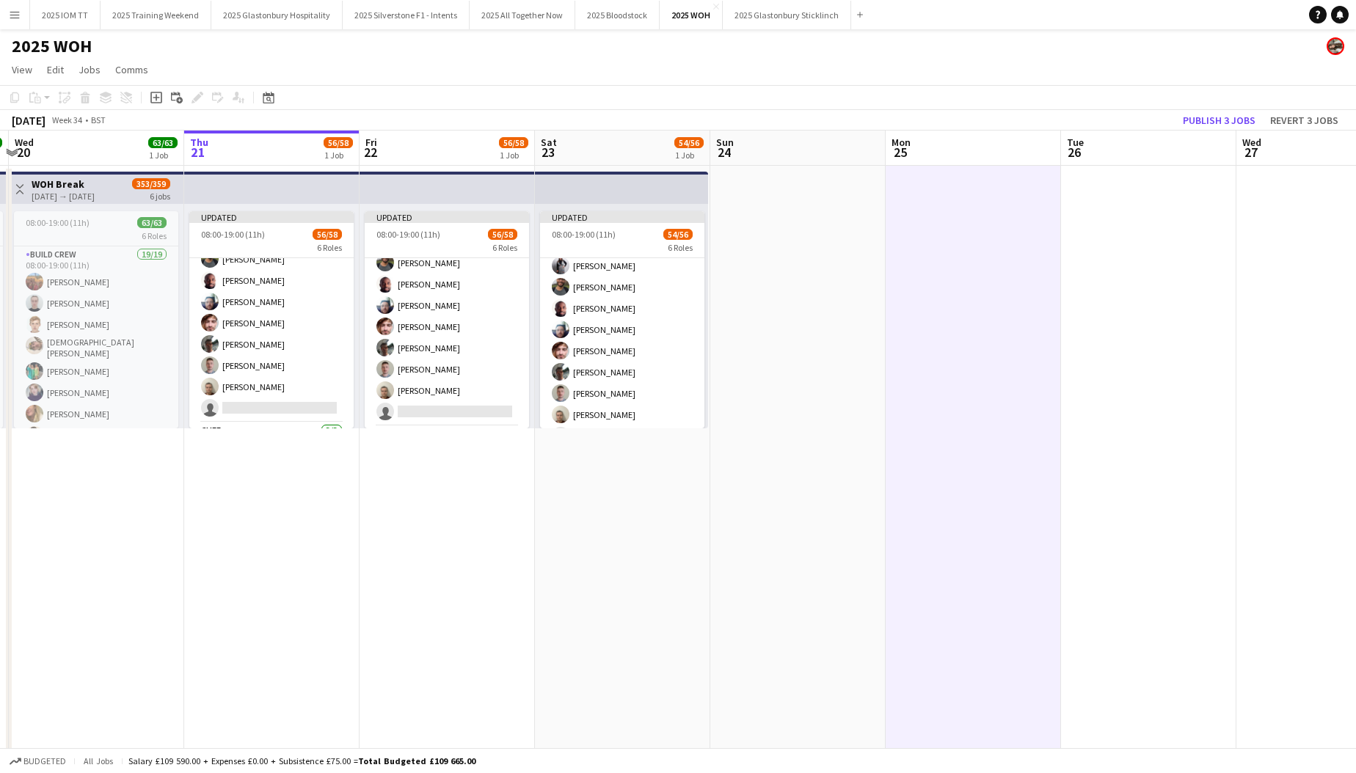
click at [732, 118] on button "Publish 3 jobs" at bounding box center [1219, 120] width 84 height 19
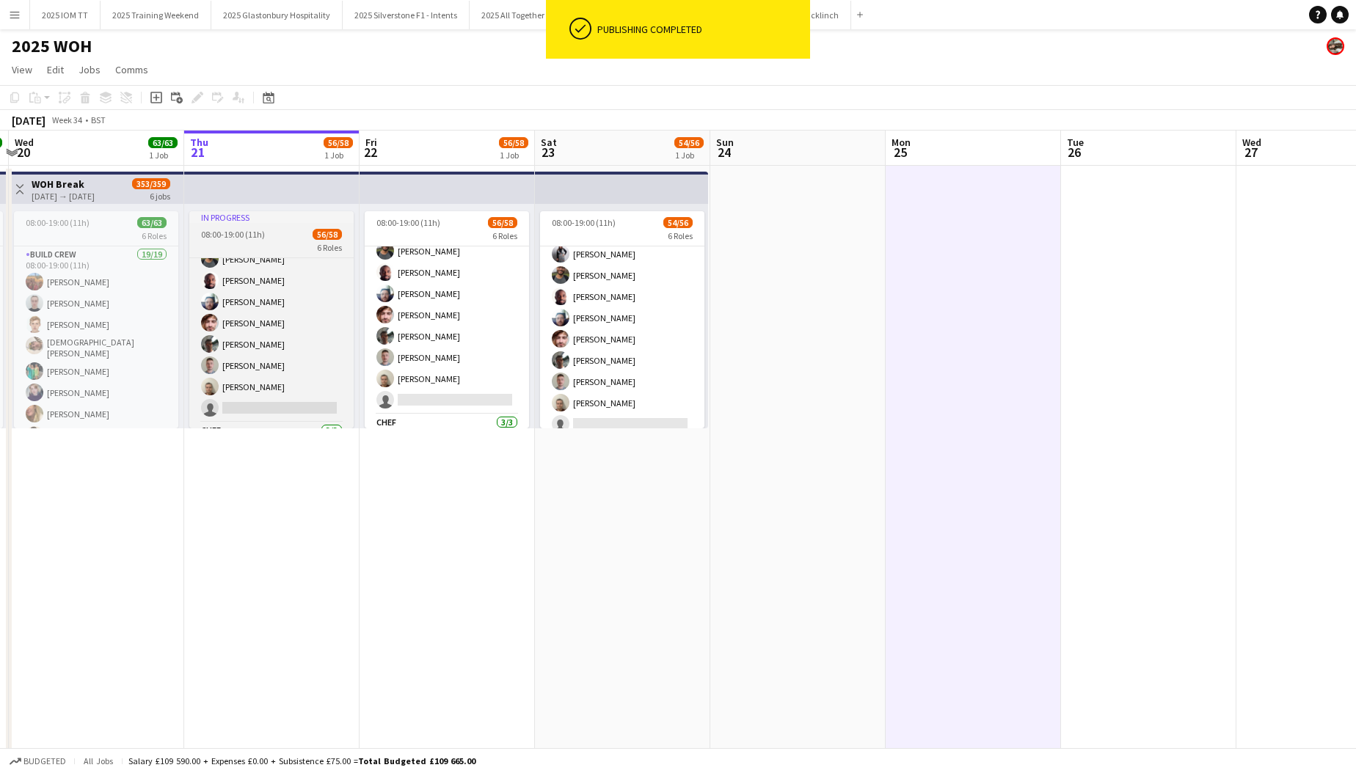
click at [257, 233] on span "08:00-19:00 (11h)" at bounding box center [233, 234] width 64 height 11
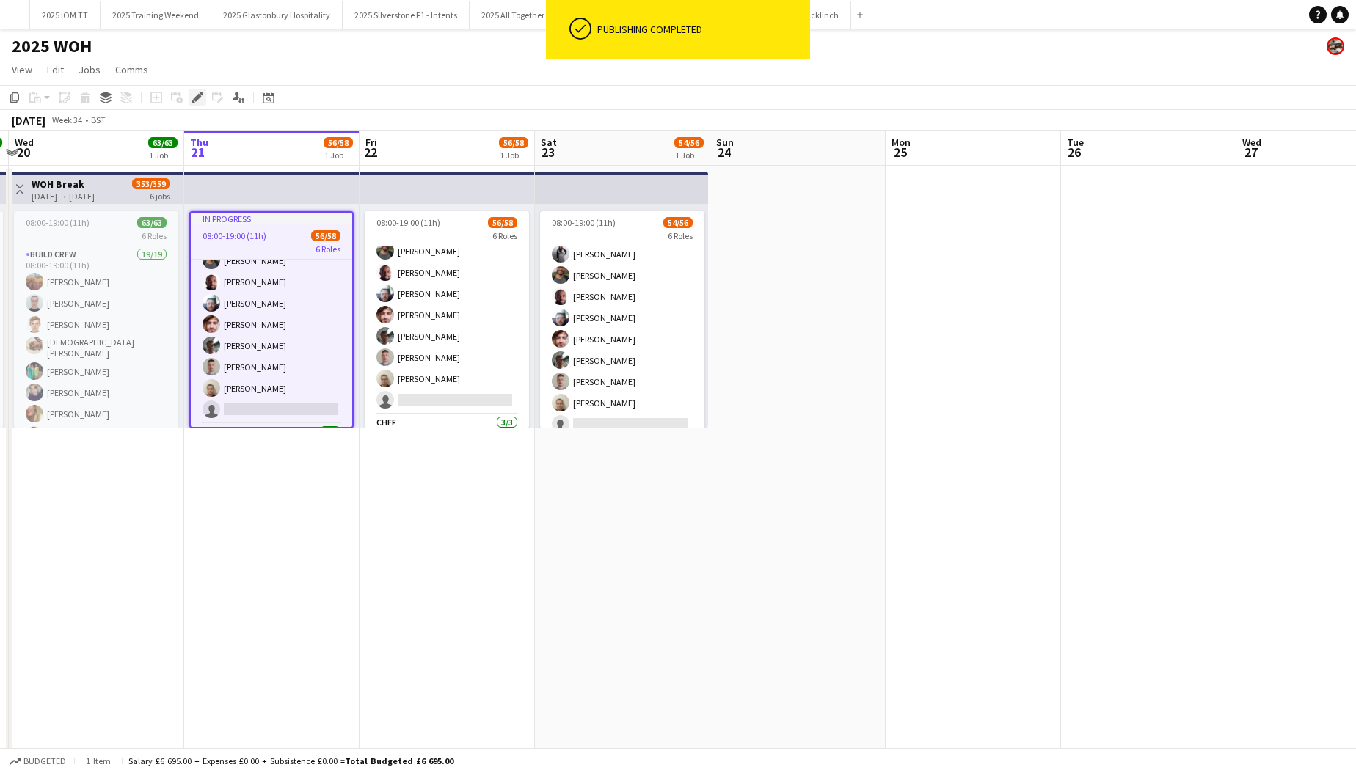
click at [198, 103] on icon "Edit" at bounding box center [198, 98] width 12 height 12
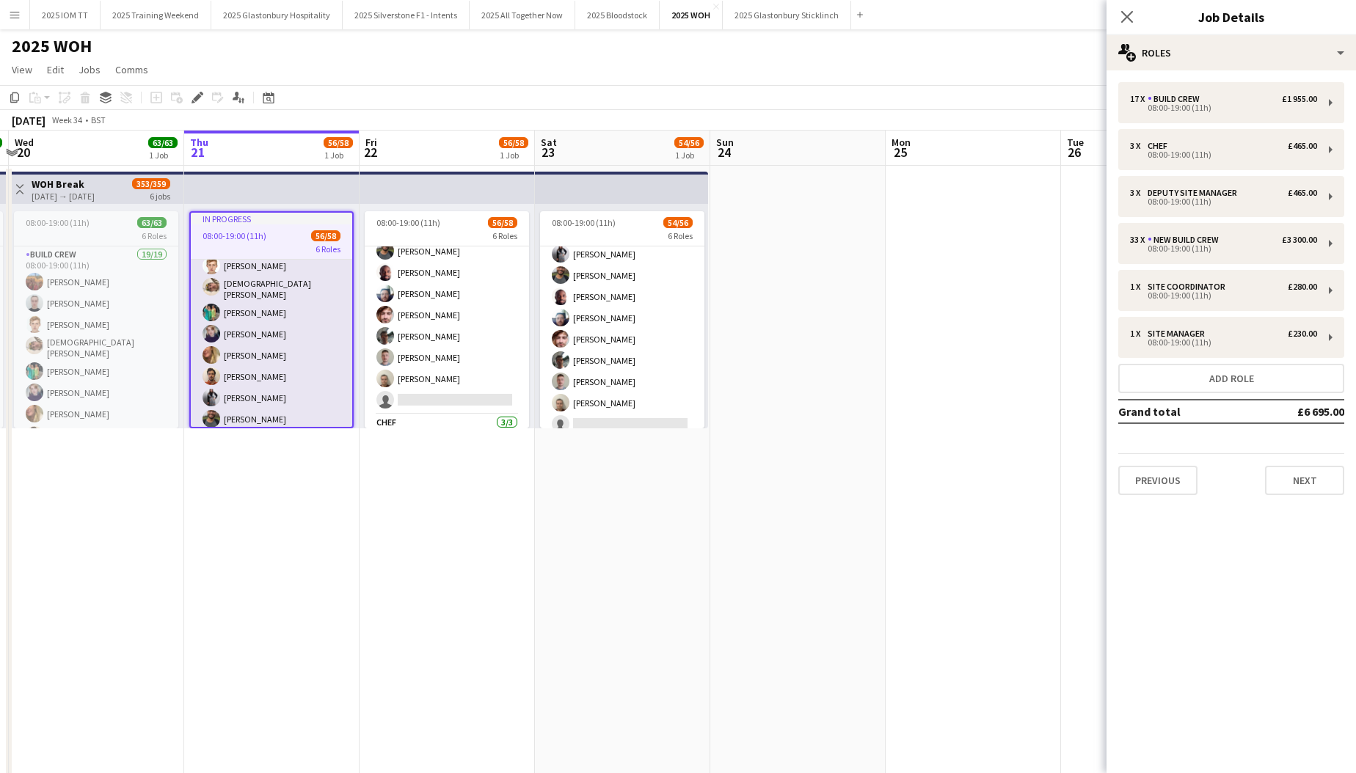
scroll to position [16, 0]
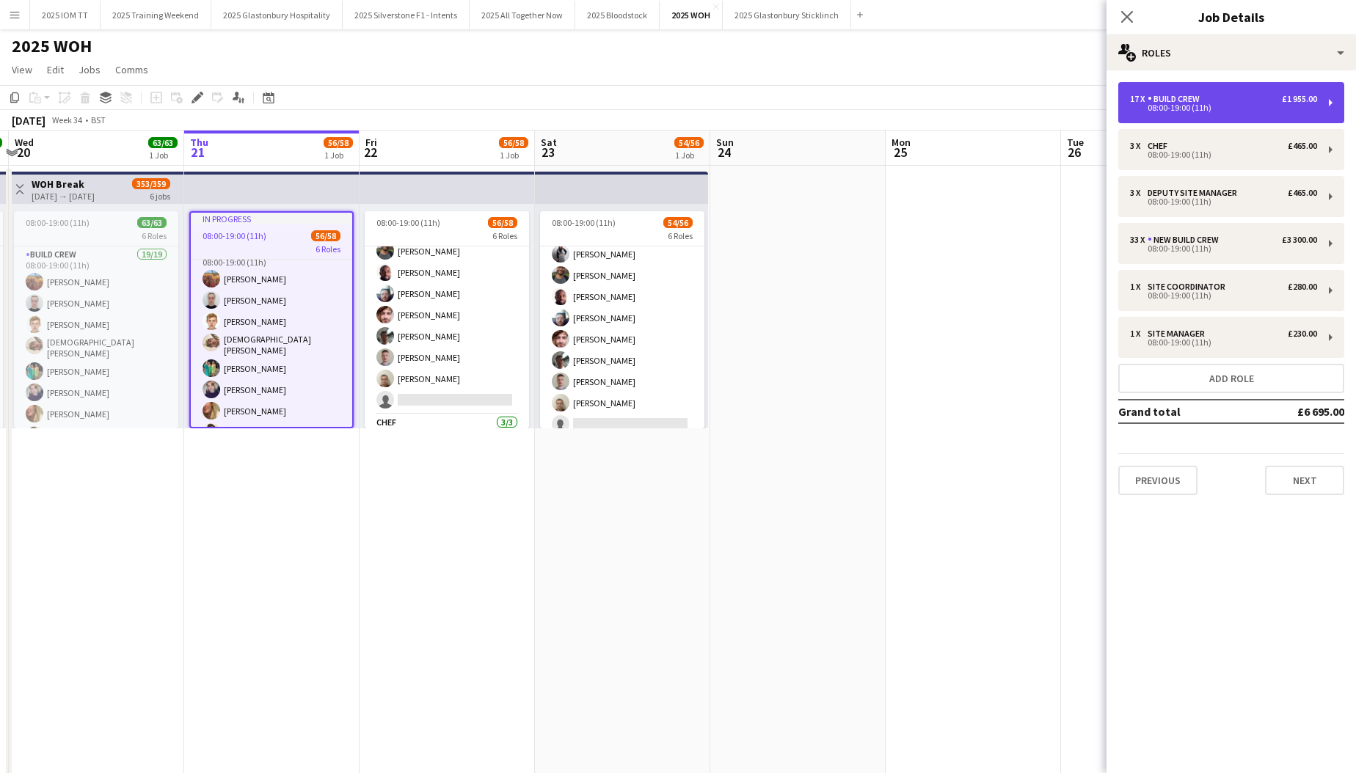
drag, startPoint x: 1220, startPoint y: 106, endPoint x: 1209, endPoint y: 120, distance: 17.8
click at [732, 106] on div "08:00-19:00 (11h)" at bounding box center [1223, 107] width 187 height 7
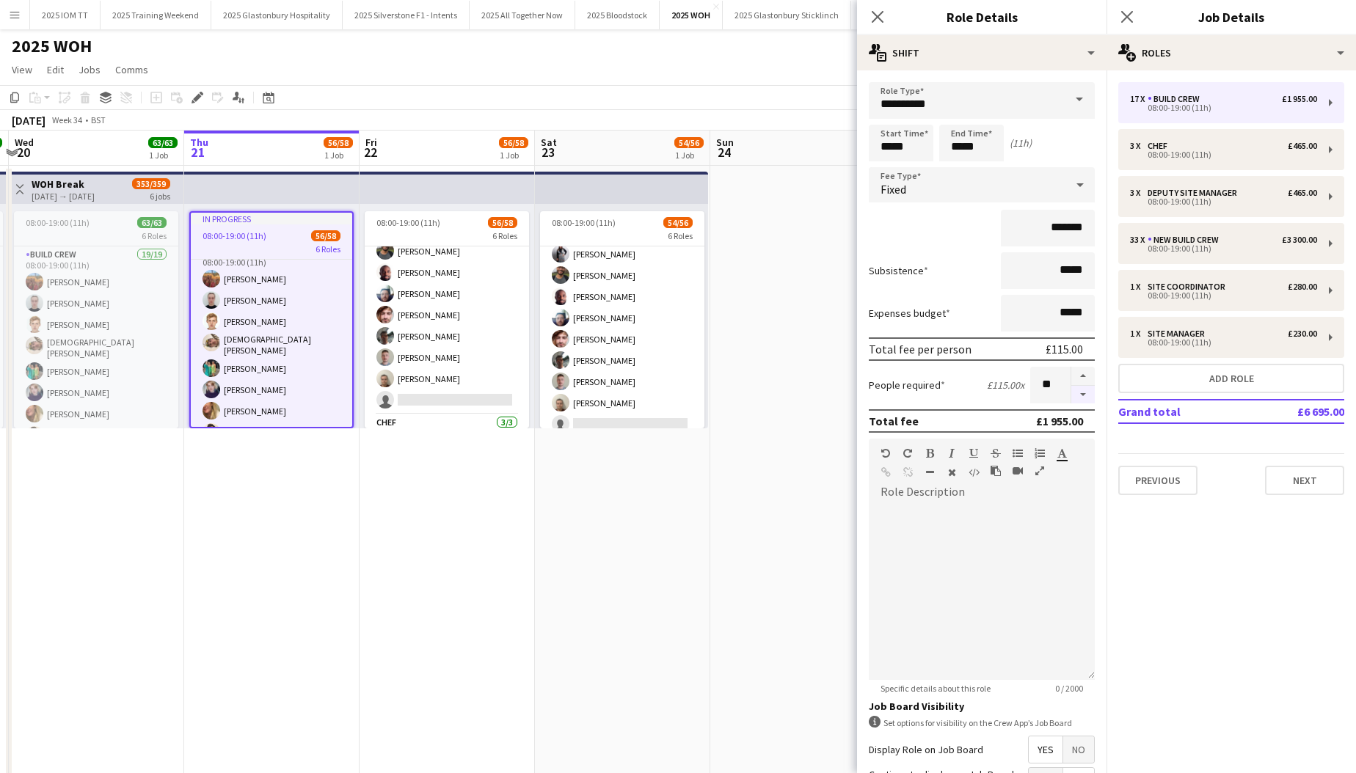
click at [732, 395] on button "button" at bounding box center [1082, 395] width 23 height 18
type input "**"
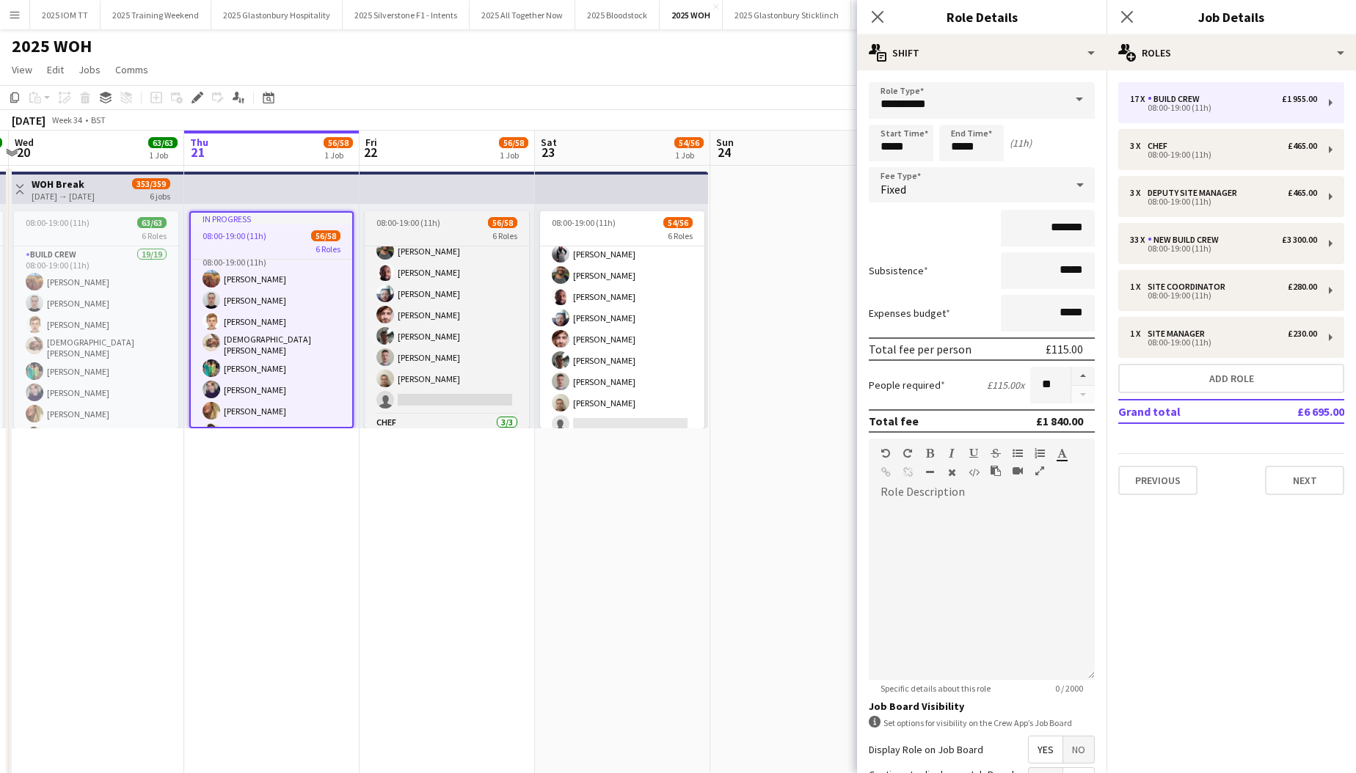
click at [416, 227] on span "08:00-19:00 (11h)" at bounding box center [408, 222] width 64 height 11
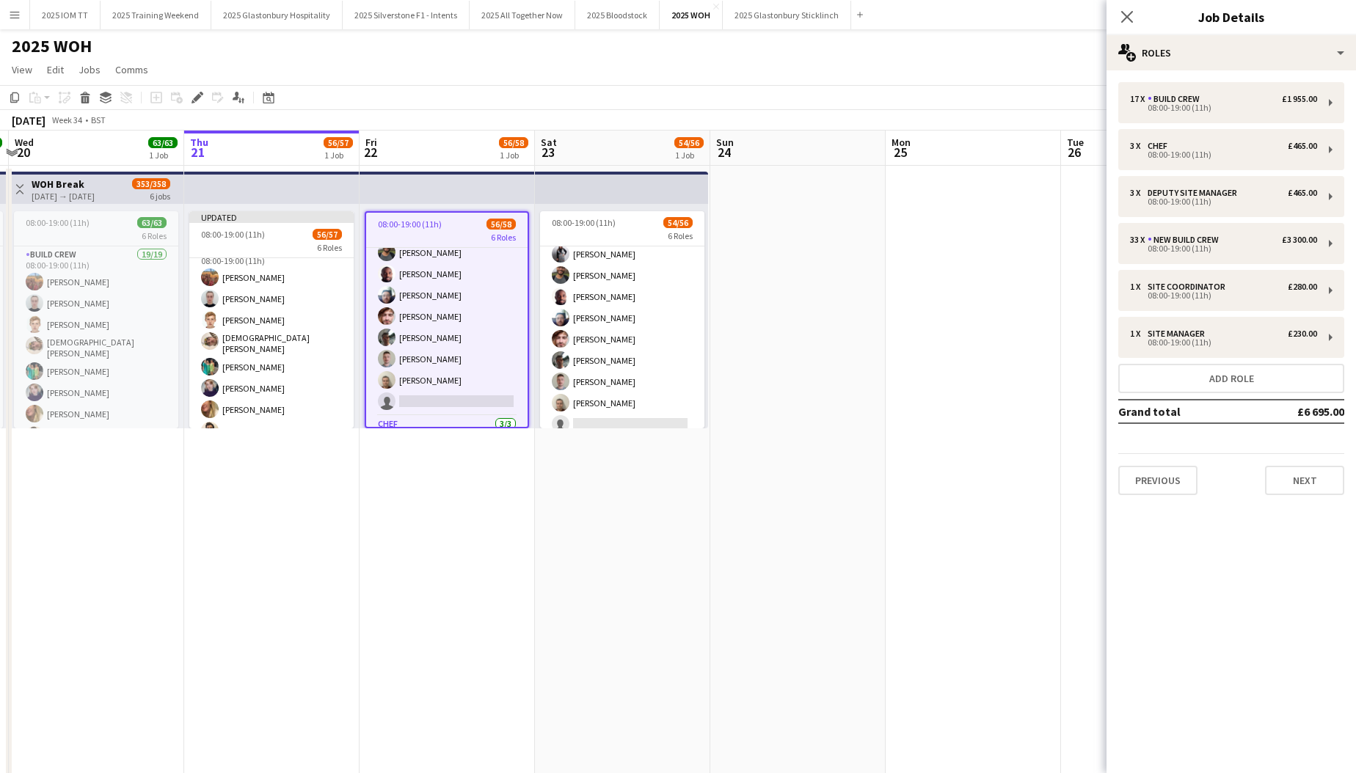
click at [207, 101] on div "Add job Add linked Job Edit Edit linked Job Applicants" at bounding box center [191, 98] width 112 height 18
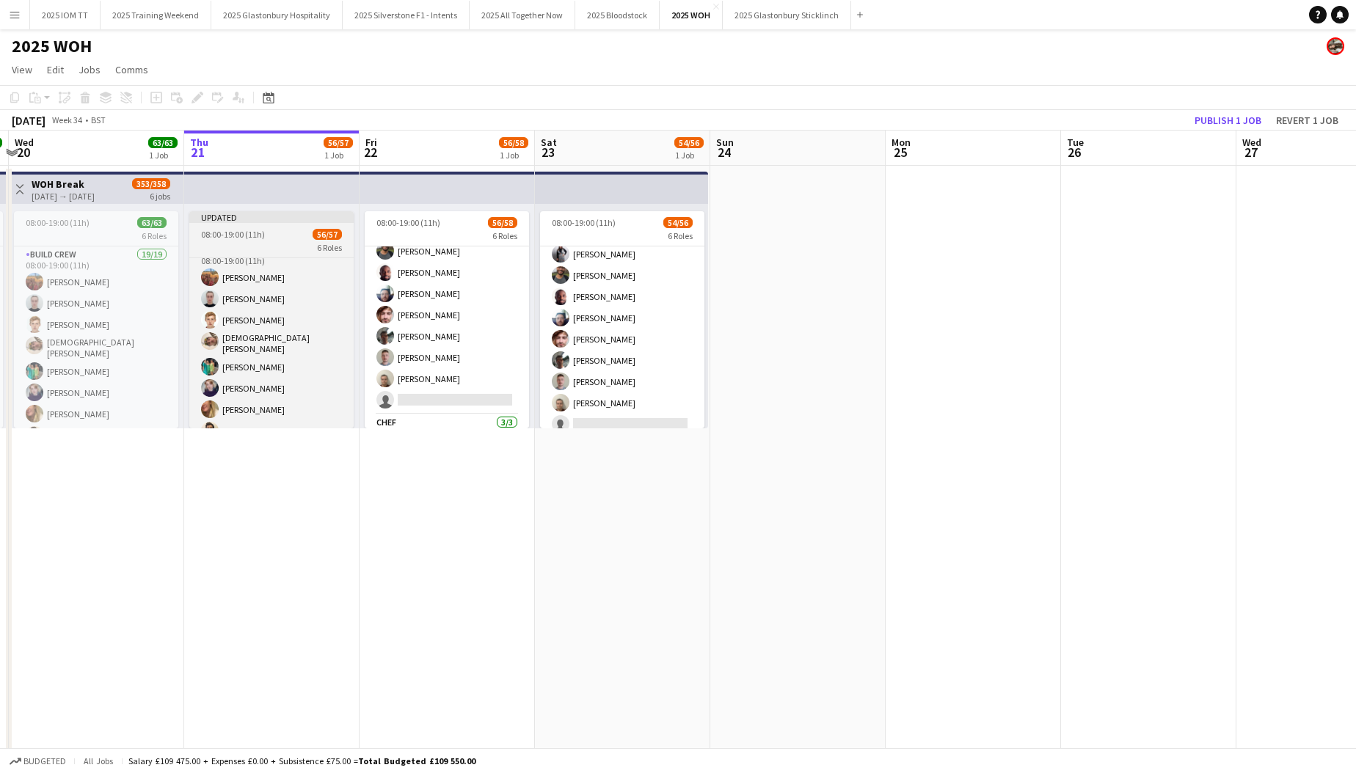
click at [261, 238] on span "08:00-19:00 (11h)" at bounding box center [233, 234] width 64 height 11
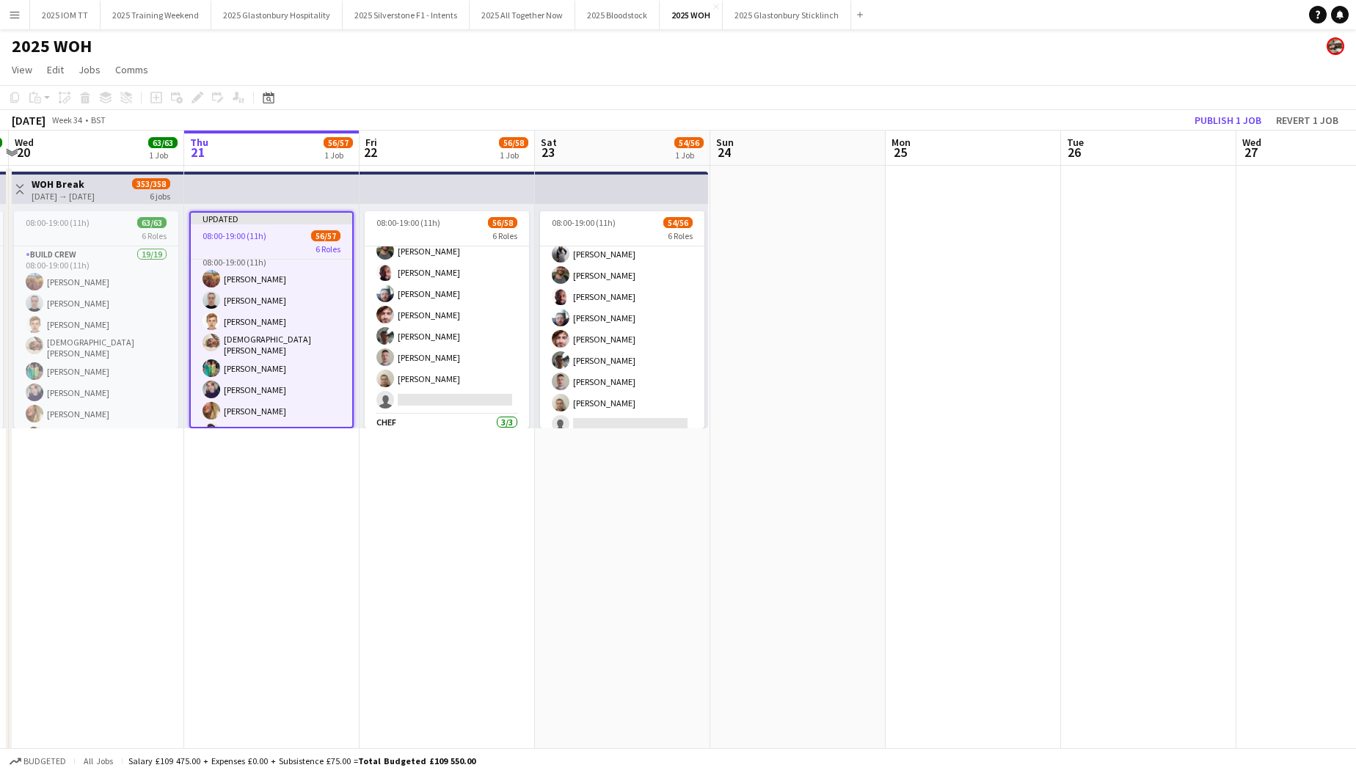
scroll to position [0, 343]
click at [194, 101] on icon "Edit" at bounding box center [198, 98] width 12 height 12
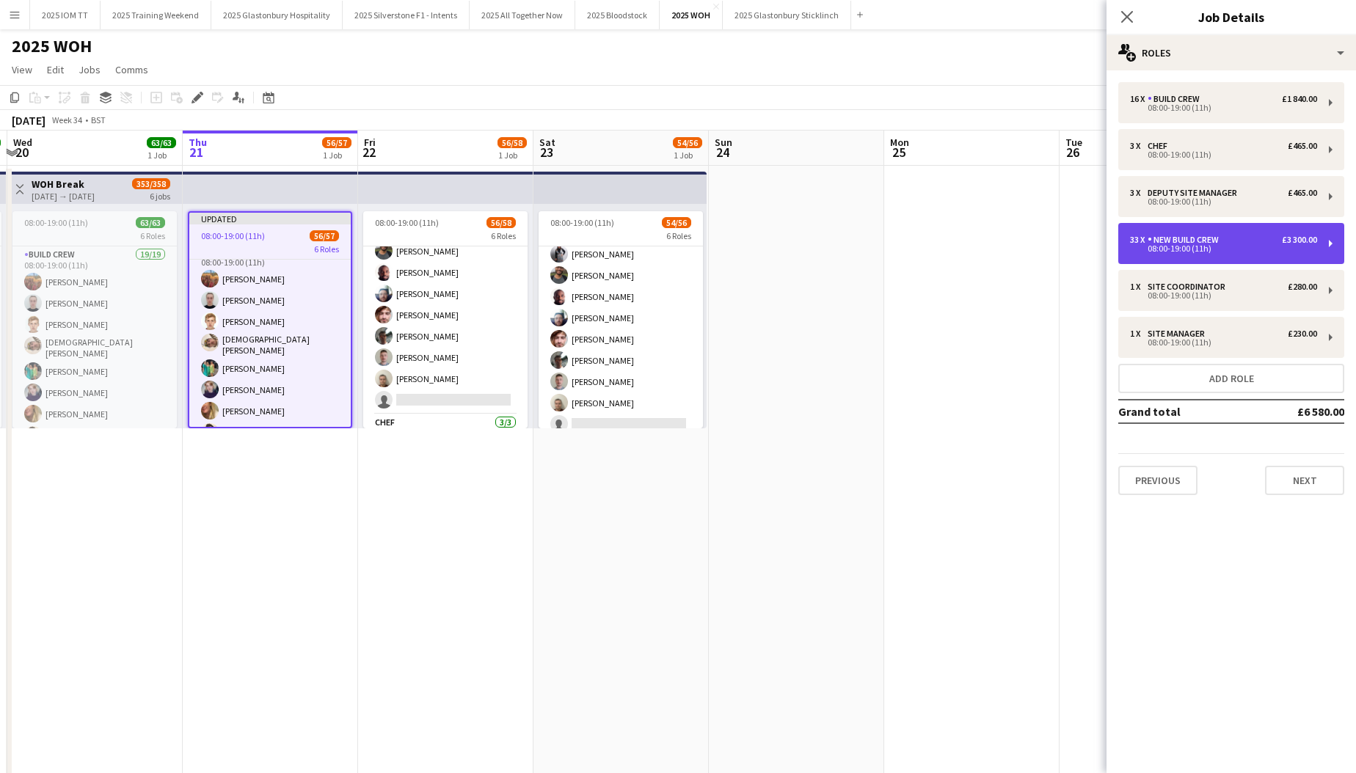
drag, startPoint x: 1233, startPoint y: 258, endPoint x: 1225, endPoint y: 262, distance: 9.2
click at [732, 258] on div "33 x New Build Crew £3 300.00 08:00-19:00 (11h)" at bounding box center [1231, 243] width 226 height 41
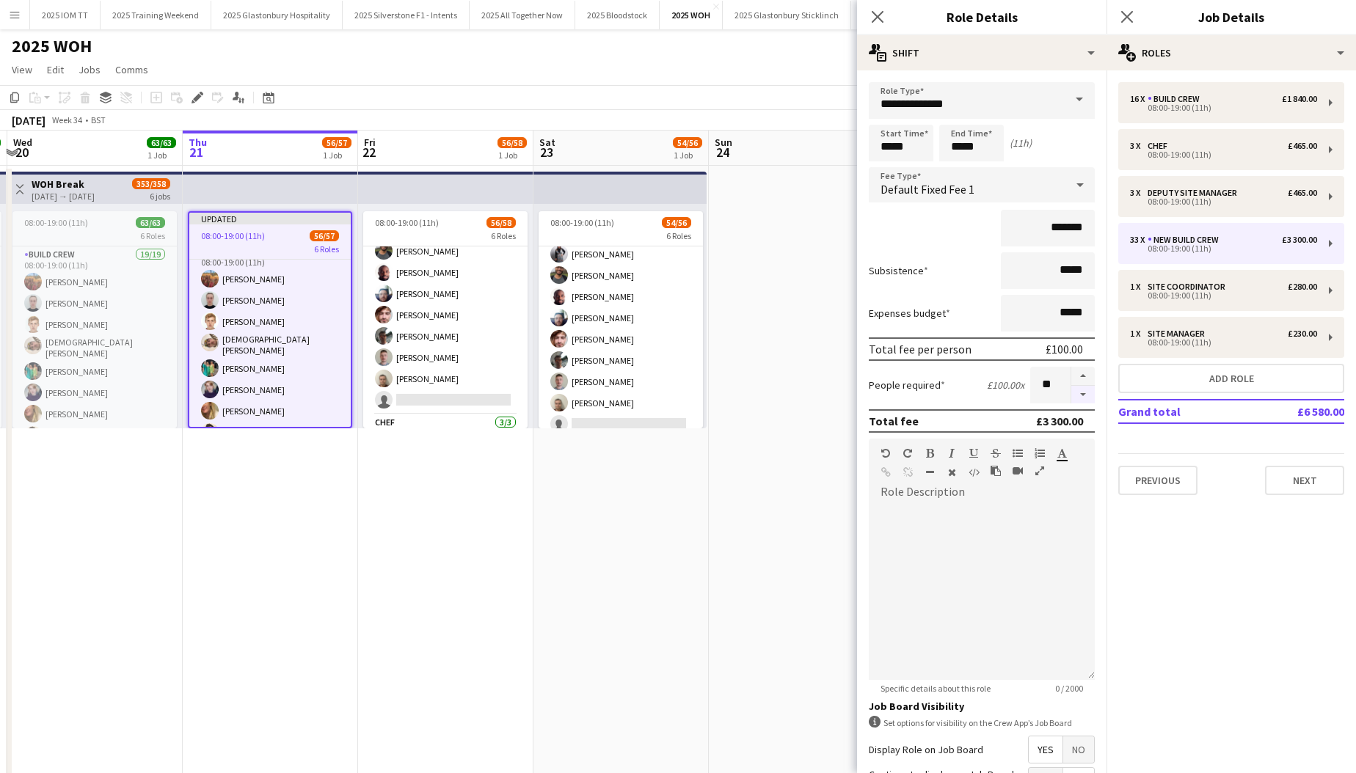
click at [732, 401] on button "button" at bounding box center [1082, 395] width 23 height 18
type input "**"
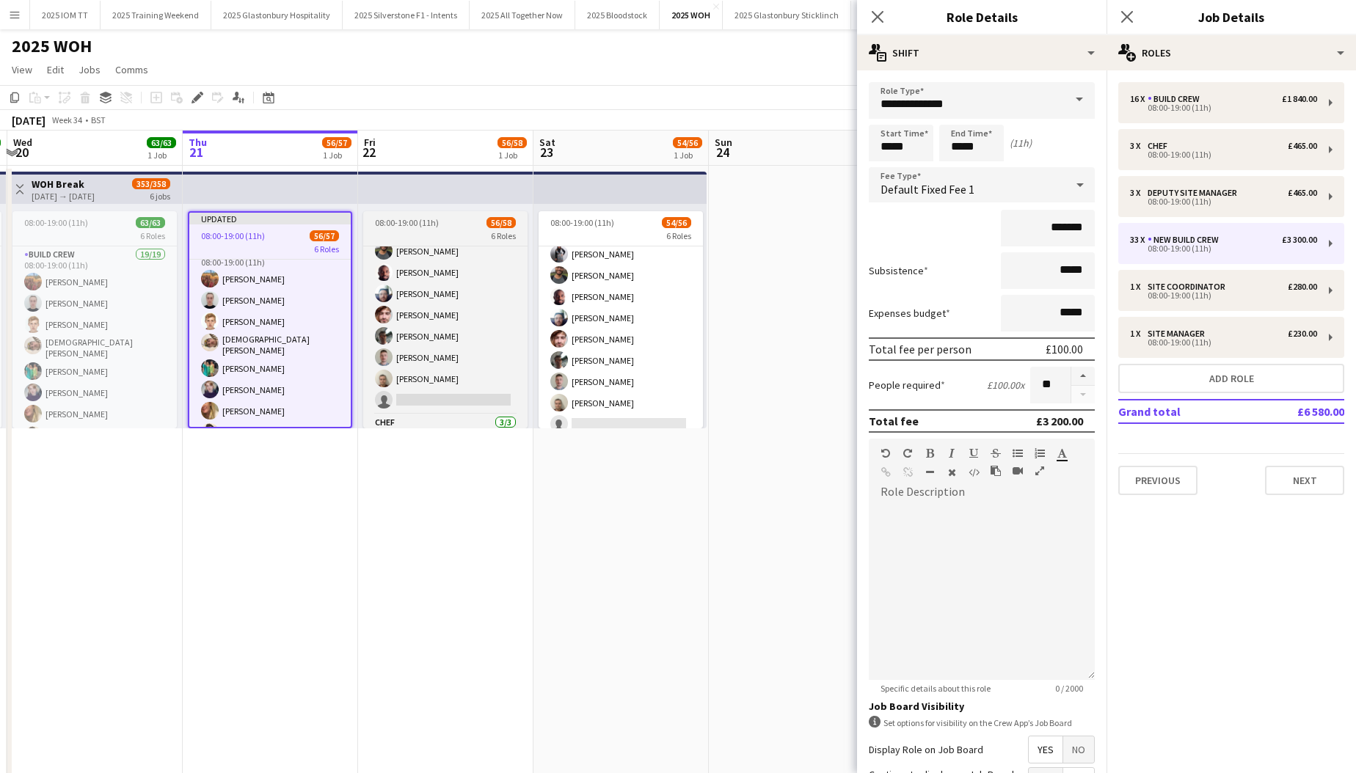
drag, startPoint x: 425, startPoint y: 232, endPoint x: 436, endPoint y: 232, distance: 11.0
click at [425, 231] on div "6 Roles" at bounding box center [445, 236] width 164 height 12
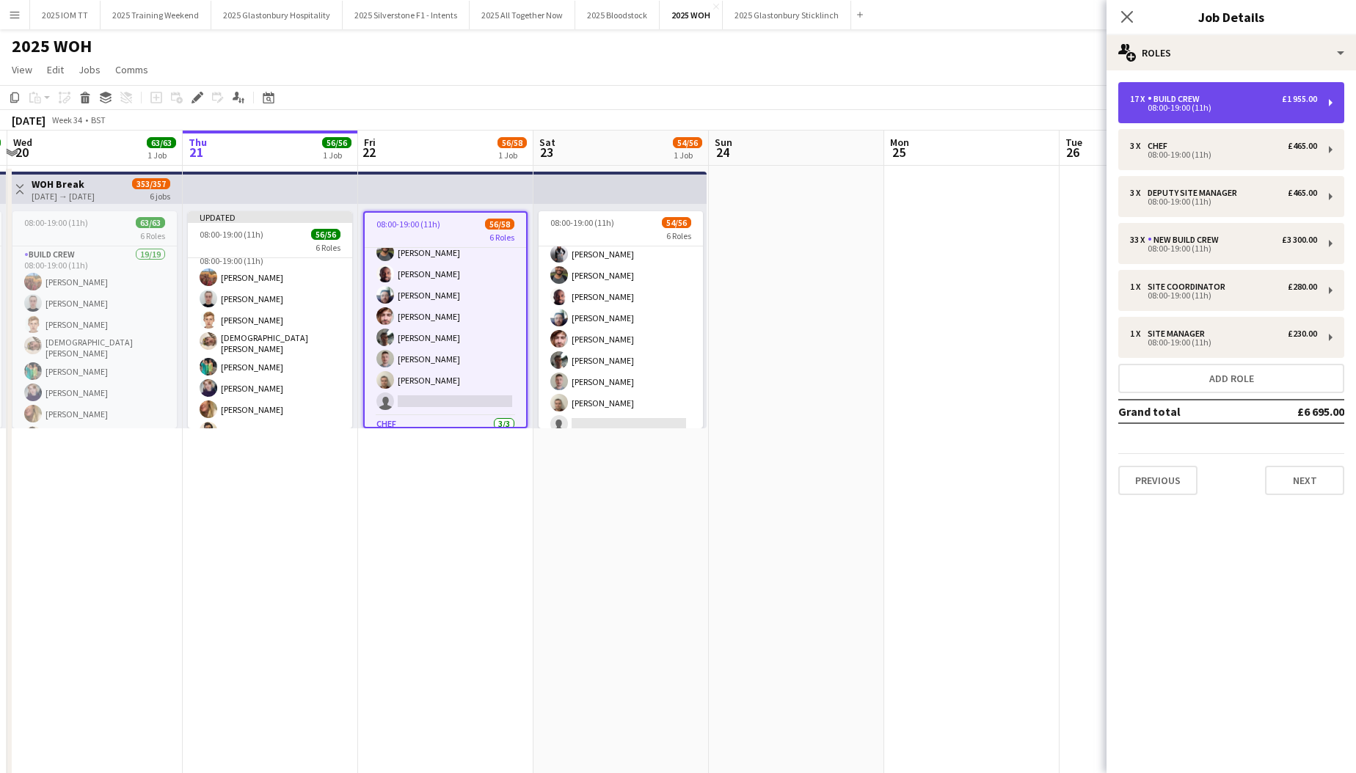
click at [732, 109] on div "08:00-19:00 (11h)" at bounding box center [1223, 107] width 187 height 7
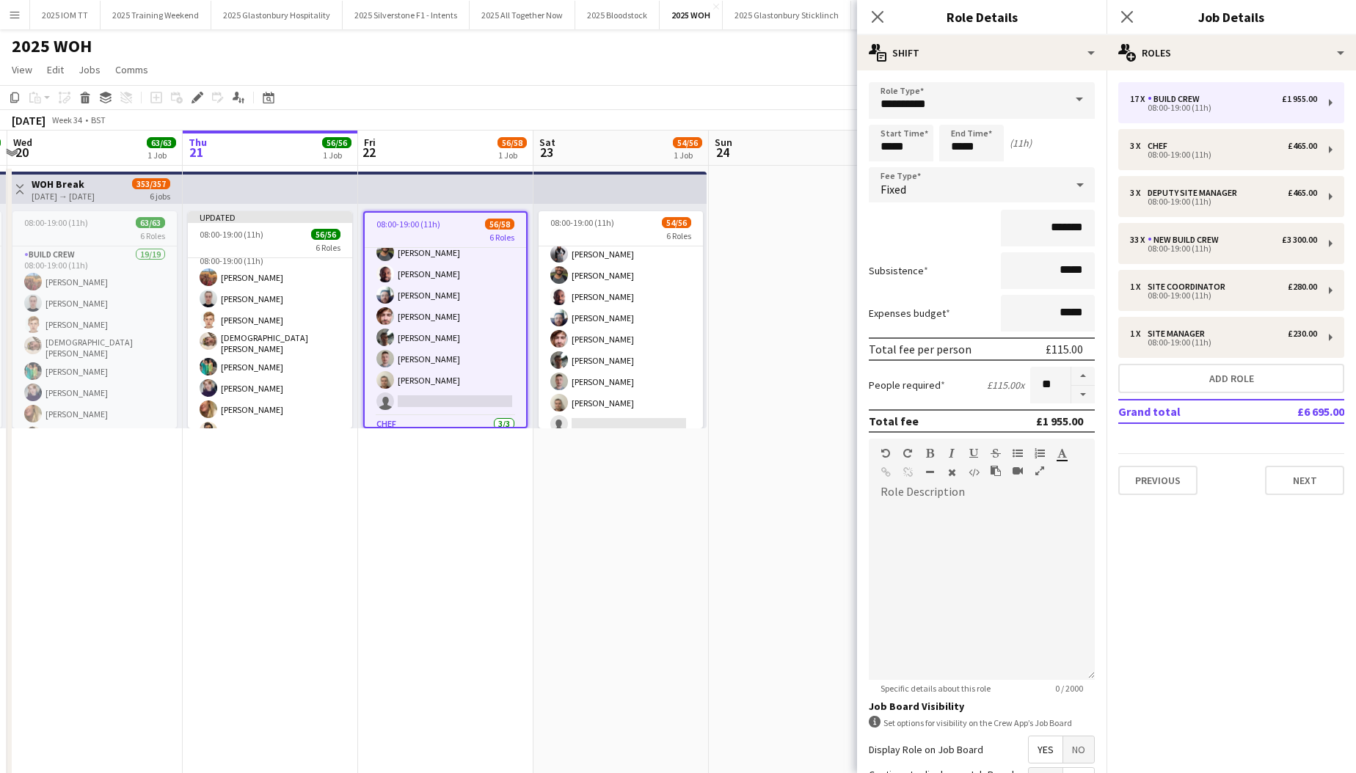
drag, startPoint x: 1082, startPoint y: 396, endPoint x: 1107, endPoint y: 373, distance: 34.8
click at [732, 395] on button "button" at bounding box center [1082, 395] width 23 height 18
type input "**"
click at [732, 247] on div "08:00-19:00 (11h)" at bounding box center [1223, 248] width 187 height 7
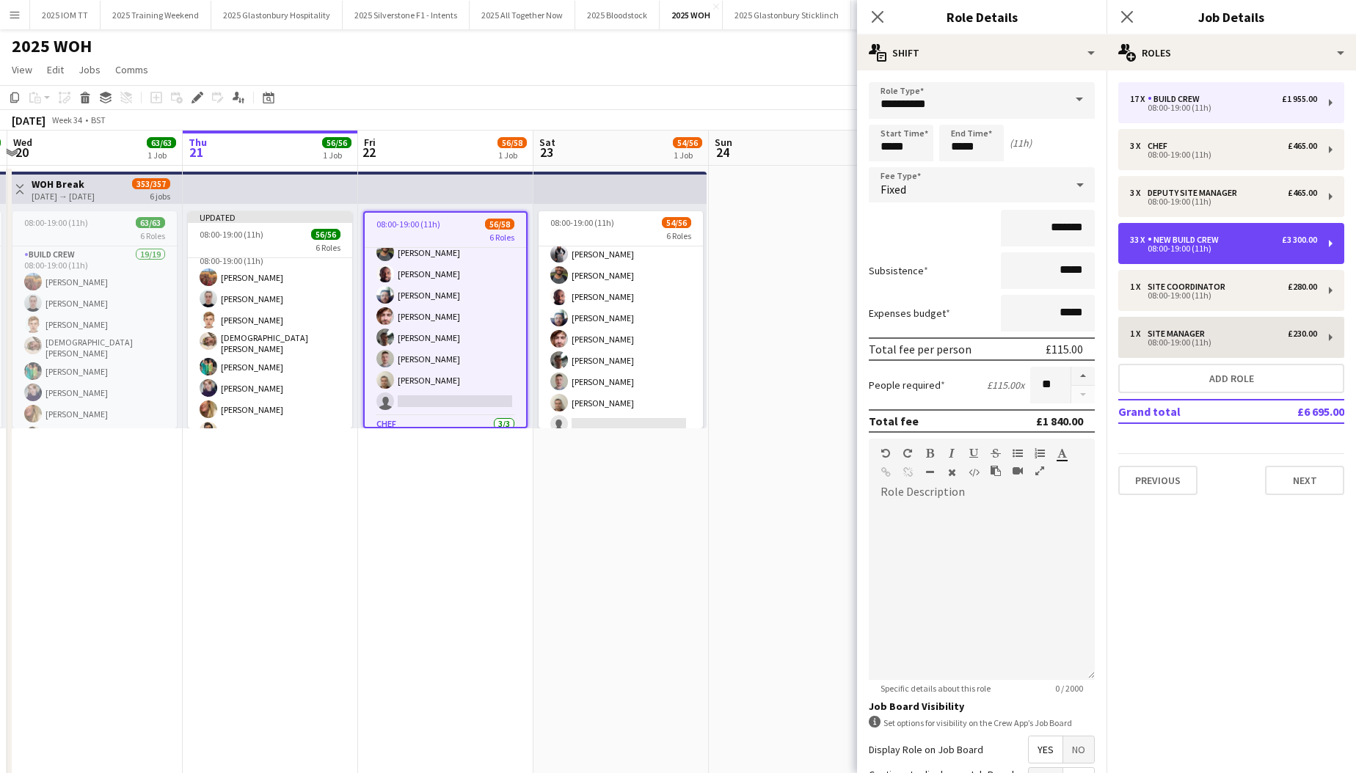
type input "**********"
type input "*******"
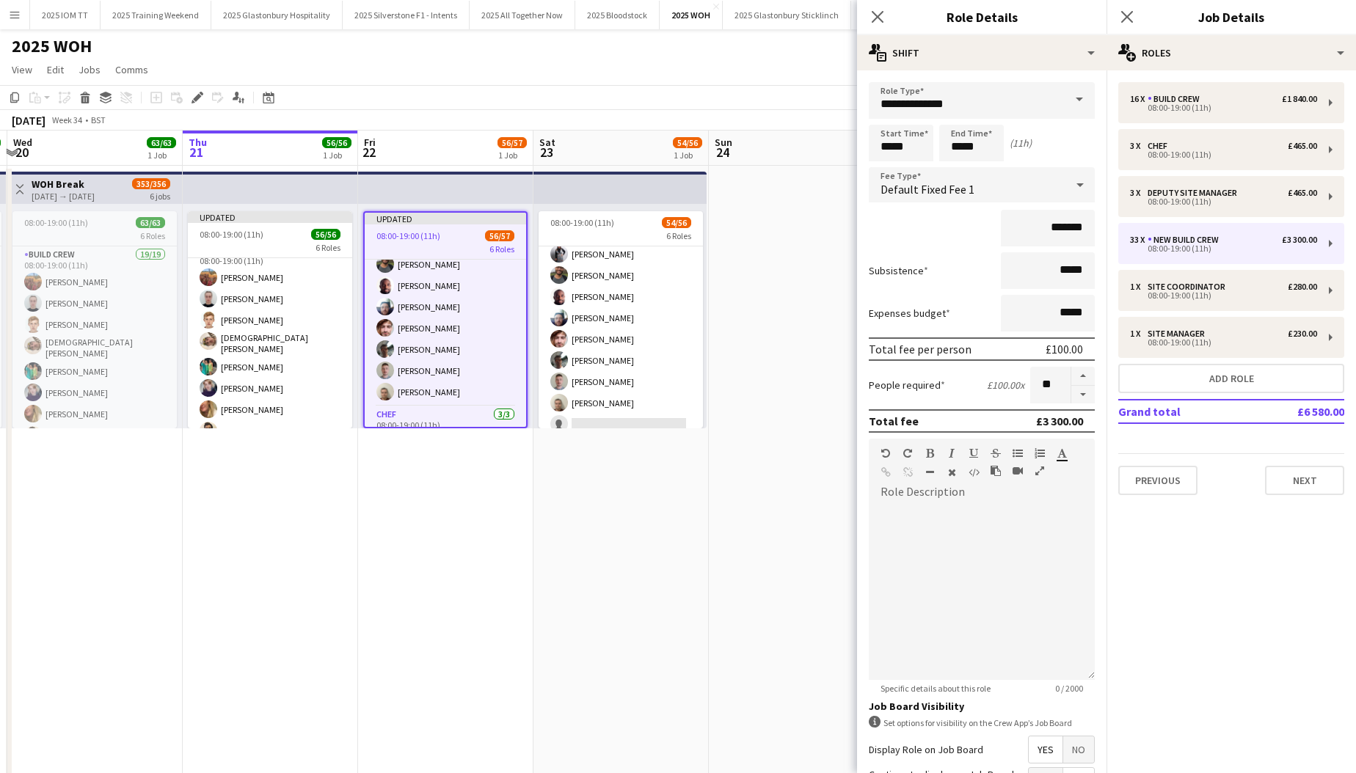
drag, startPoint x: 1080, startPoint y: 397, endPoint x: 1049, endPoint y: 388, distance: 32.8
click at [732, 397] on button "button" at bounding box center [1082, 395] width 23 height 18
type input "**"
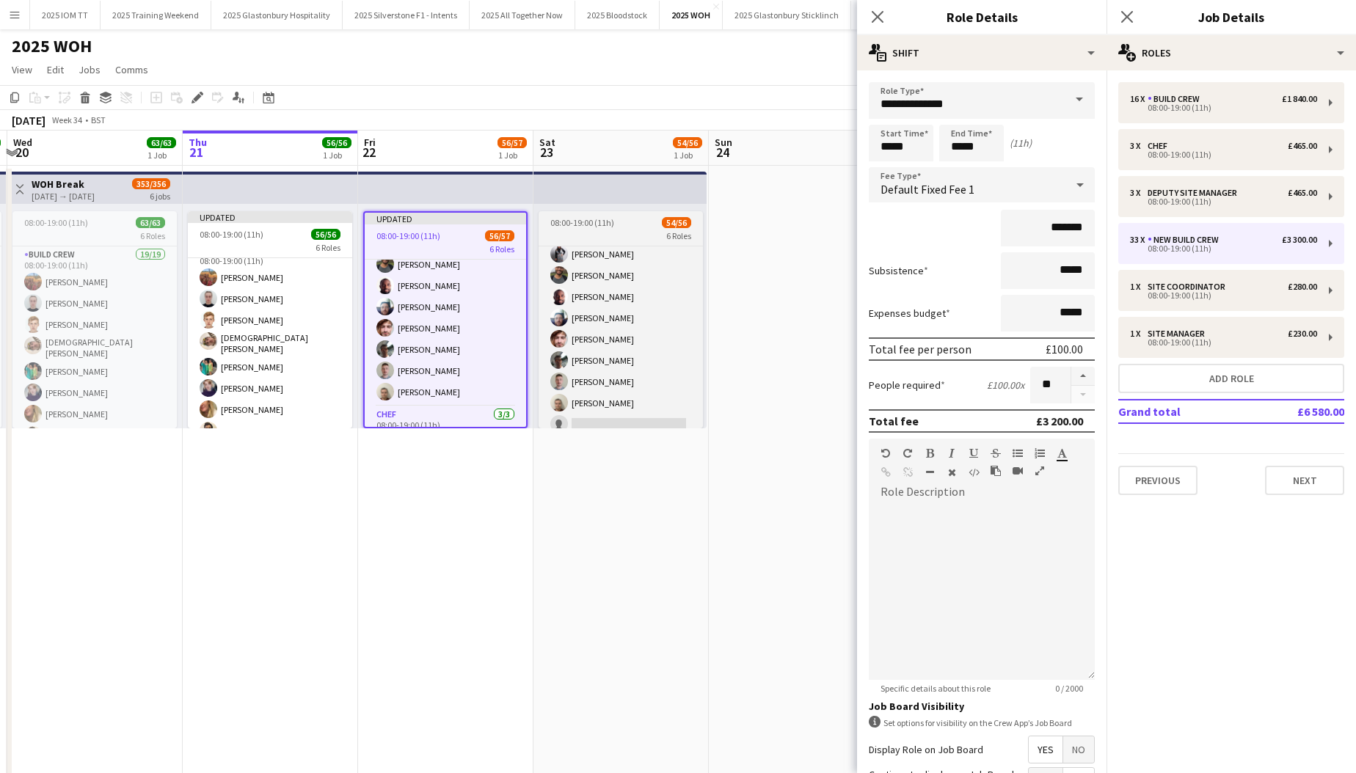
click at [581, 230] on div "6 Roles" at bounding box center [621, 236] width 164 height 12
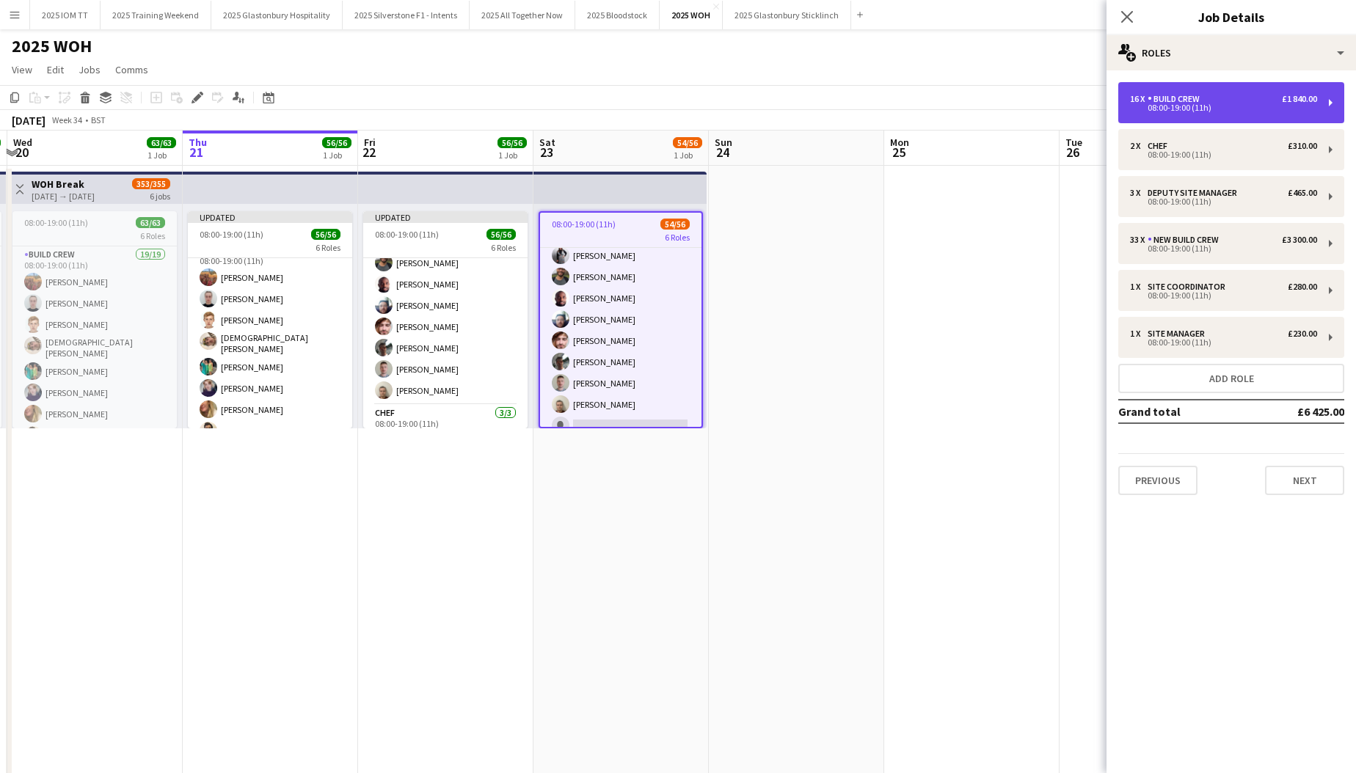
click at [732, 99] on div "16 x Build Crew £1 840.00" at bounding box center [1223, 99] width 187 height 10
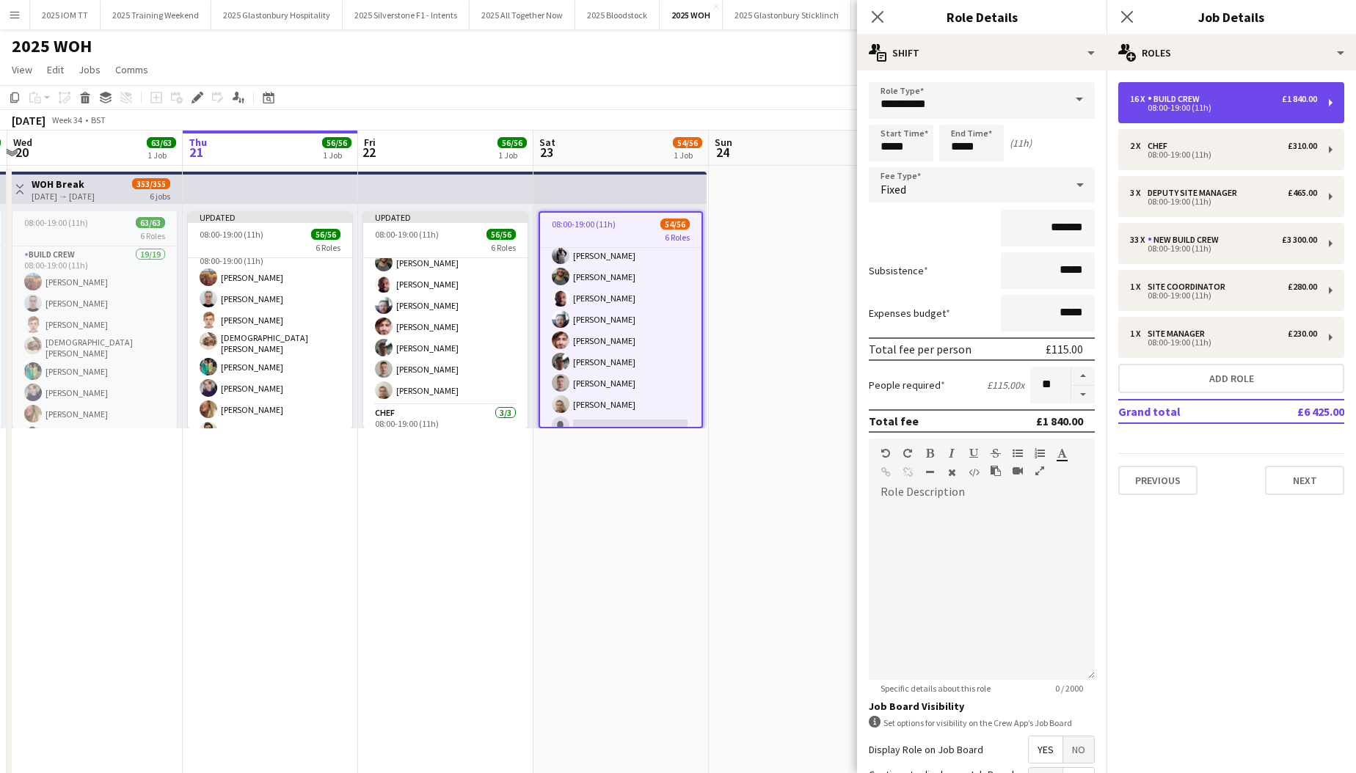
scroll to position [0, 0]
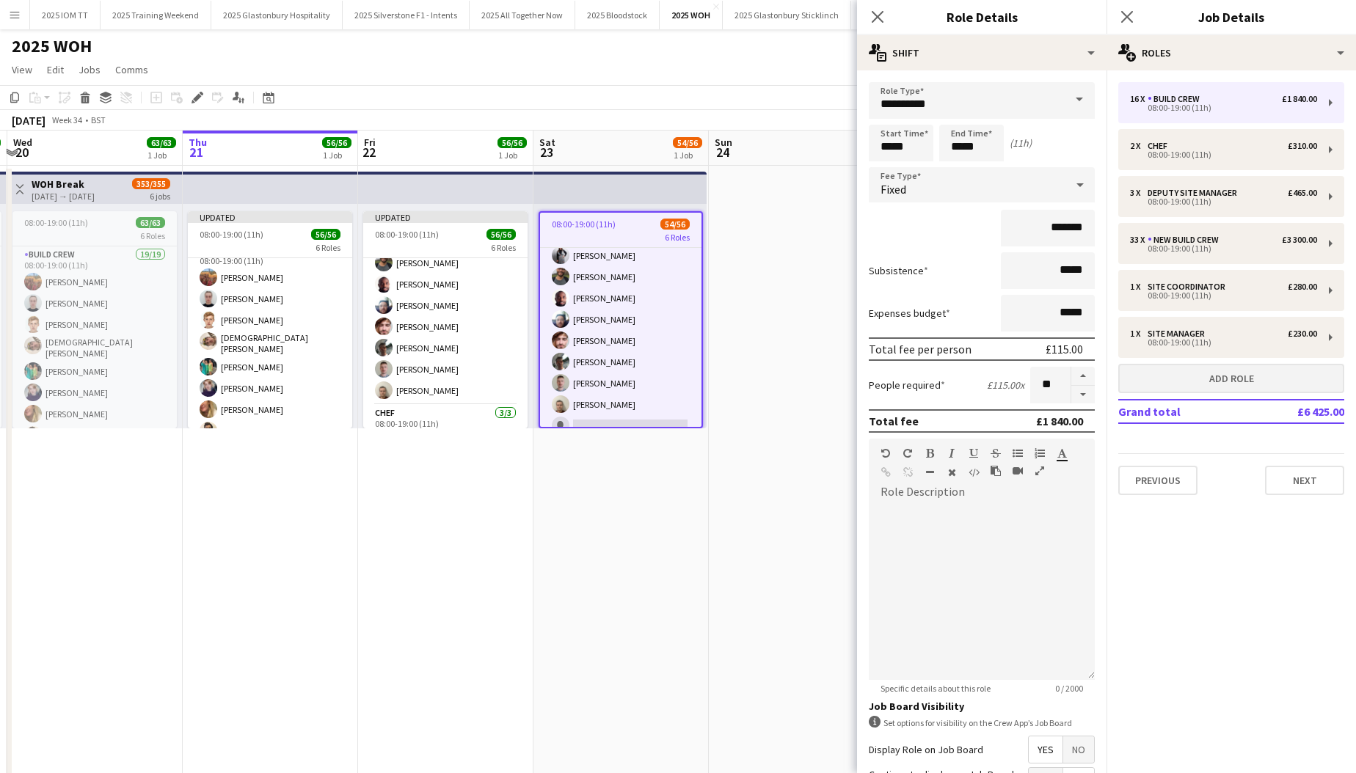
drag, startPoint x: 1082, startPoint y: 393, endPoint x: 1128, endPoint y: 365, distance: 53.7
click at [732, 393] on button "button" at bounding box center [1082, 395] width 23 height 18
type input "**"
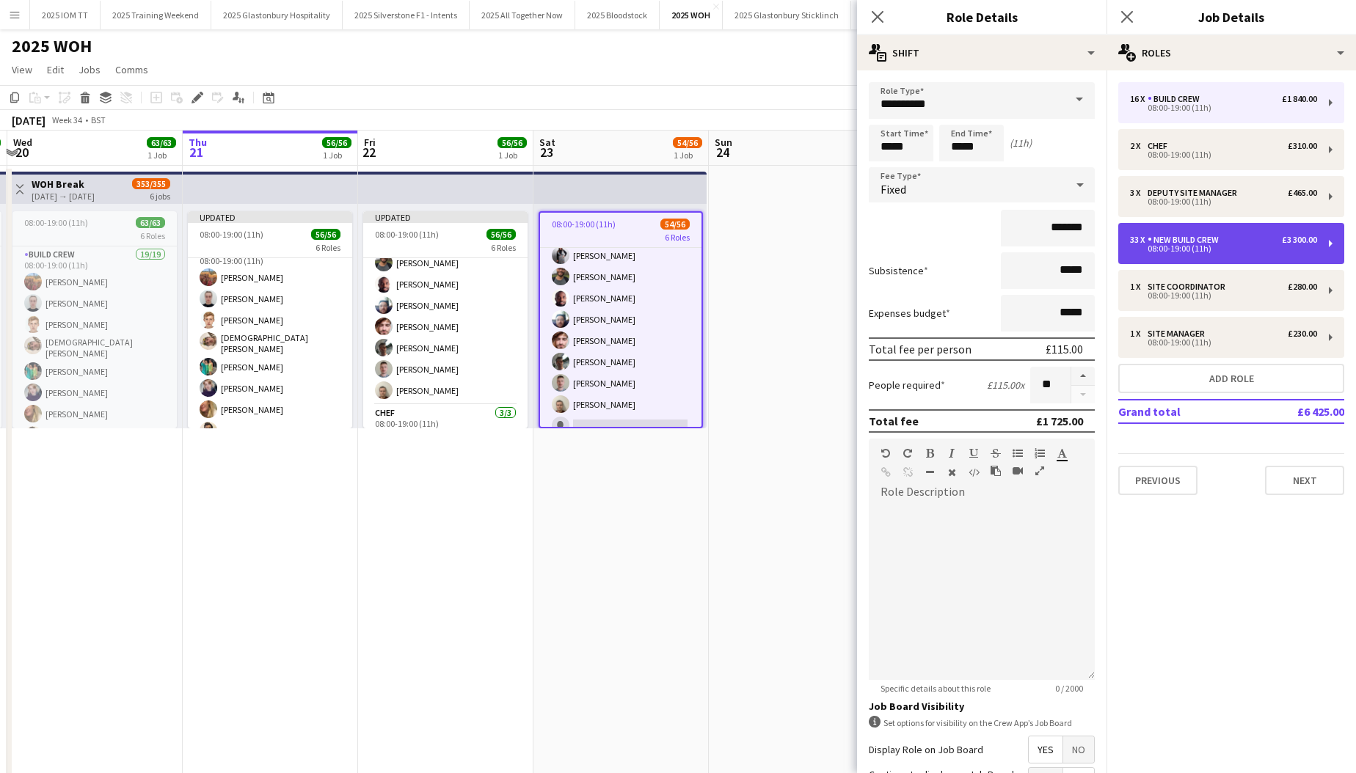
click at [732, 249] on div "08:00-19:00 (11h)" at bounding box center [1223, 248] width 187 height 7
type input "**********"
type input "*******"
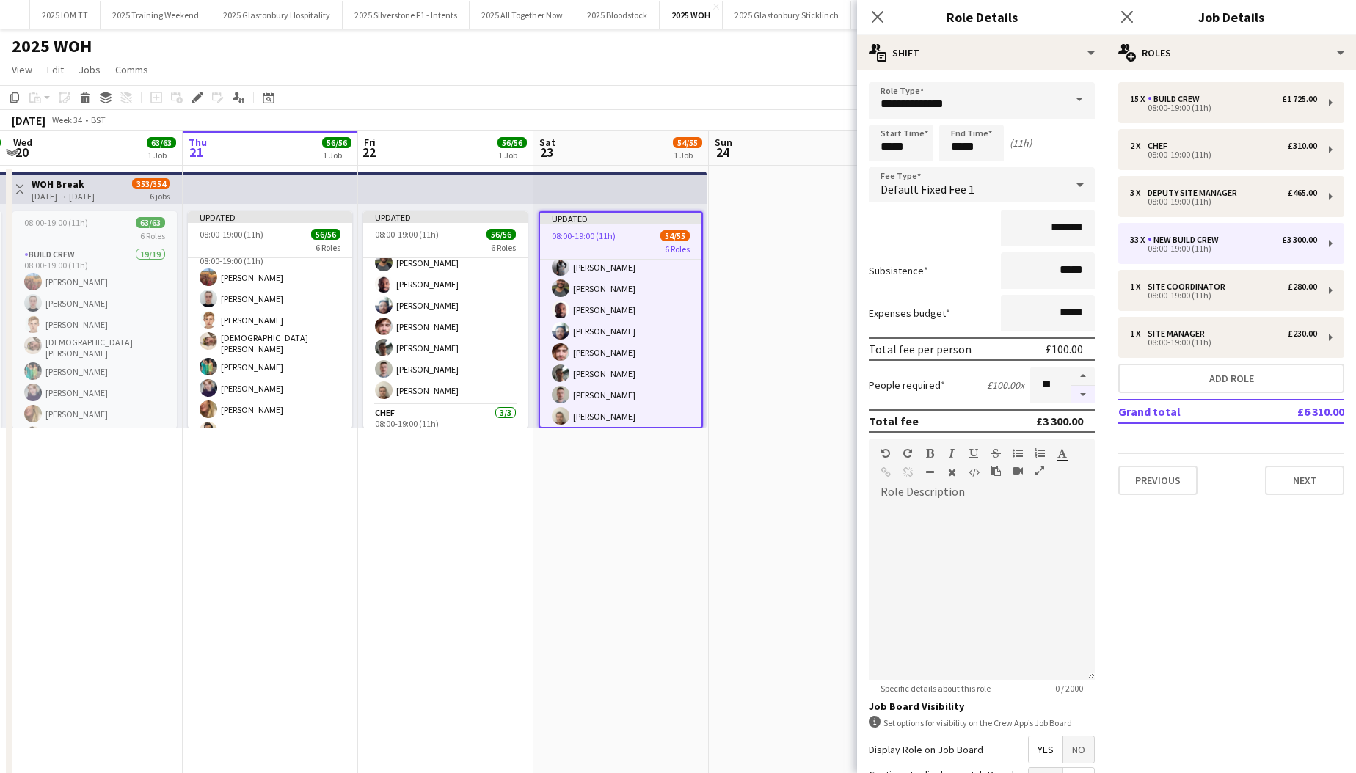
click at [732, 395] on button "button" at bounding box center [1082, 395] width 23 height 18
type input "**"
click at [732, 358] on app-date-cell at bounding box center [796, 555] width 175 height 778
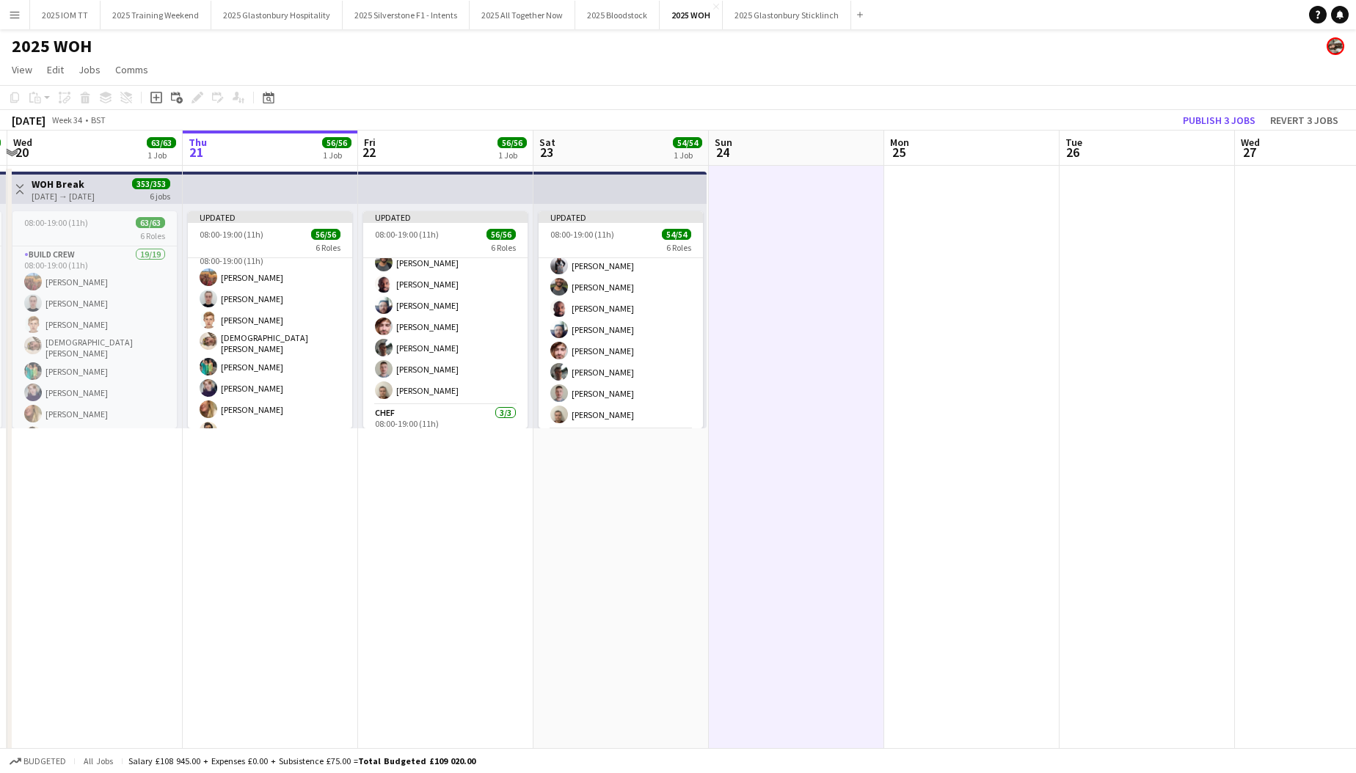
click at [732, 117] on button "Publish 3 jobs" at bounding box center [1219, 120] width 84 height 19
